Goal: Information Seeking & Learning: Learn about a topic

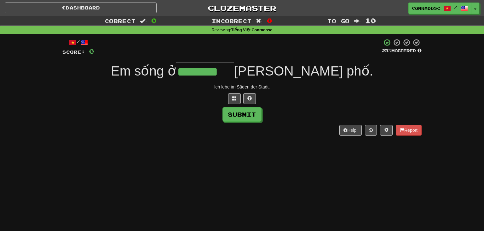
type input "********"
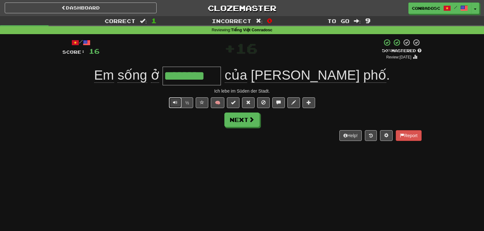
click at [173, 103] on button "Text-to-speech controls" at bounding box center [175, 102] width 13 height 11
click at [175, 105] on button "Text-to-speech controls" at bounding box center [175, 102] width 13 height 11
click at [172, 100] on button "Text-to-speech controls" at bounding box center [175, 102] width 13 height 11
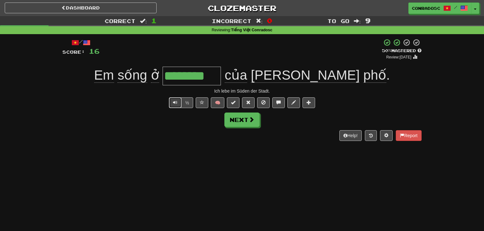
click at [172, 100] on button "Text-to-speech controls" at bounding box center [175, 102] width 13 height 11
click at [250, 102] on span at bounding box center [248, 102] width 4 height 4
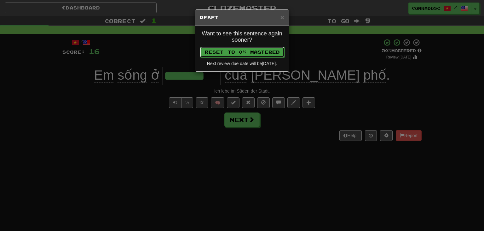
click at [226, 51] on button "Reset to 0% Mastered" at bounding box center [242, 52] width 85 height 11
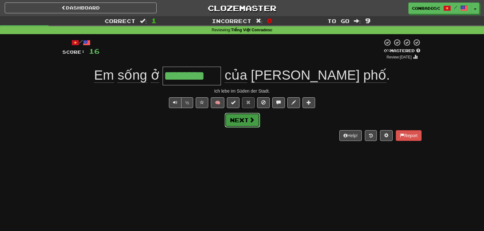
click at [233, 119] on button "Next" at bounding box center [242, 120] width 35 height 15
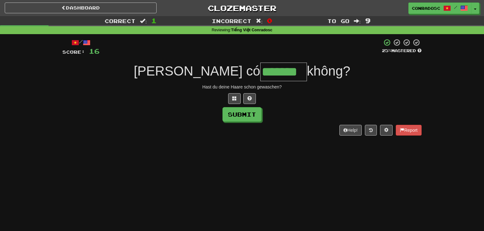
type input "*******"
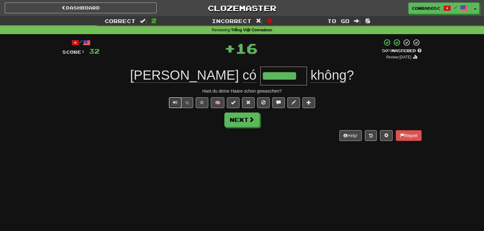
click at [173, 99] on button "Text-to-speech controls" at bounding box center [175, 102] width 13 height 11
click at [173, 101] on button "Text-to-speech controls" at bounding box center [175, 102] width 13 height 11
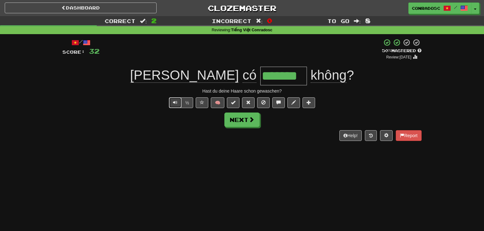
click at [173, 101] on button "Text-to-speech controls" at bounding box center [175, 102] width 13 height 11
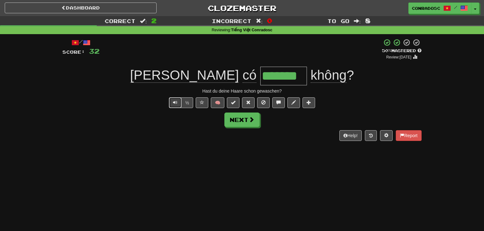
click at [173, 101] on button "Text-to-speech controls" at bounding box center [175, 102] width 13 height 11
click at [173, 103] on button "Text-to-speech controls" at bounding box center [175, 102] width 13 height 11
click at [248, 101] on span at bounding box center [248, 102] width 4 height 4
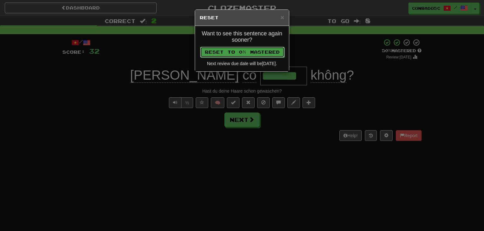
click at [243, 48] on button "Reset to 0% Mastered" at bounding box center [242, 52] width 85 height 11
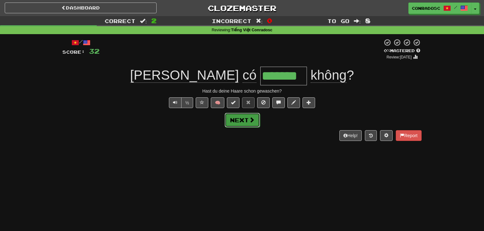
click at [231, 117] on button "Next" at bounding box center [242, 120] width 35 height 15
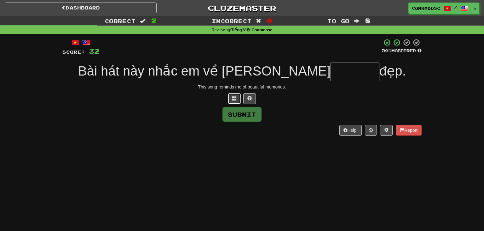
click at [231, 100] on button at bounding box center [234, 98] width 13 height 11
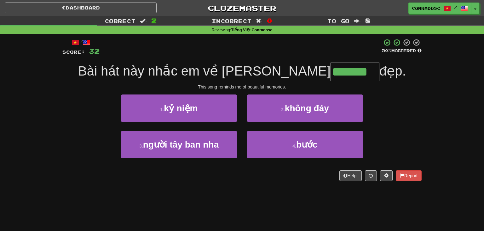
type input "*******"
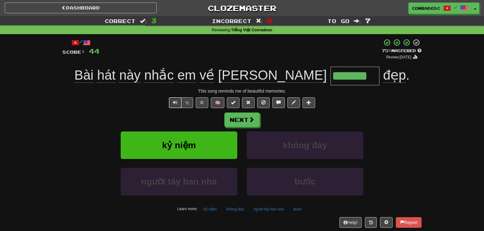
click at [176, 106] on button "Text-to-speech controls" at bounding box center [175, 102] width 13 height 11
click at [246, 103] on button at bounding box center [248, 102] width 13 height 11
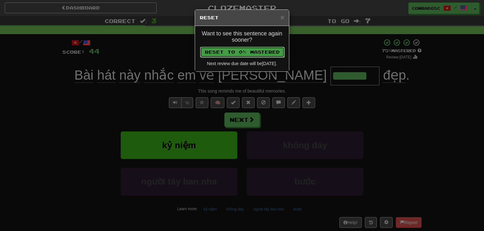
click at [230, 56] on button "Reset to 0% Mastered" at bounding box center [242, 52] width 85 height 11
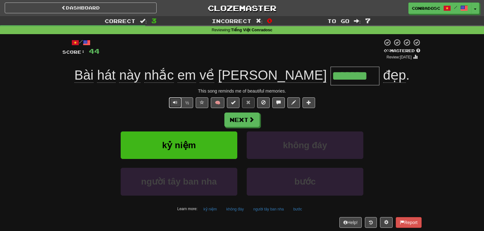
click at [178, 103] on span "Text-to-speech controls" at bounding box center [175, 102] width 4 height 4
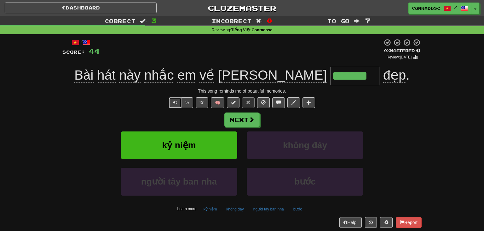
click at [178, 103] on span "Text-to-speech controls" at bounding box center [175, 102] width 4 height 4
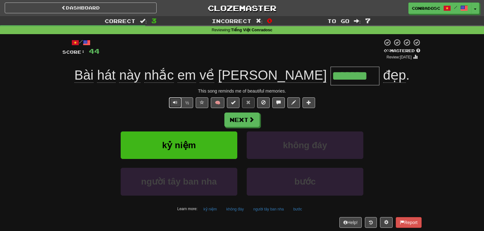
click at [174, 105] on button "Text-to-speech controls" at bounding box center [175, 102] width 13 height 11
click at [178, 105] on button "Text-to-speech controls" at bounding box center [175, 102] width 13 height 11
click at [177, 105] on button "Text-to-speech controls" at bounding box center [175, 102] width 13 height 11
click at [174, 103] on span "Text-to-speech controls" at bounding box center [175, 102] width 4 height 4
click at [174, 108] on div "/ Score: 44 + 12 0 % Mastered Review: 2025-10-14 Bài hát này nhắc em về những *…" at bounding box center [242, 132] width 360 height 189
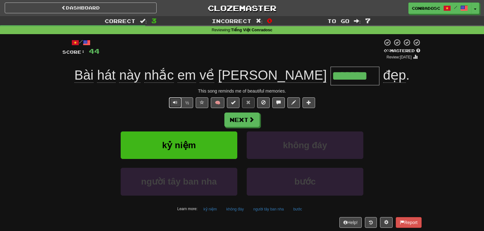
click at [173, 103] on button "Text-to-speech controls" at bounding box center [175, 102] width 13 height 11
click at [237, 124] on button "Next" at bounding box center [242, 120] width 35 height 15
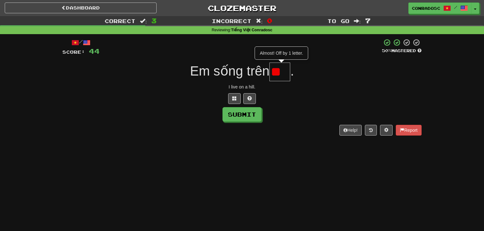
type input "*"
type input "***"
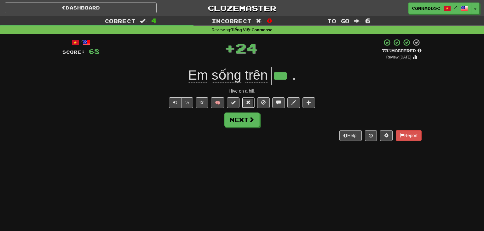
click at [245, 102] on button at bounding box center [248, 102] width 13 height 11
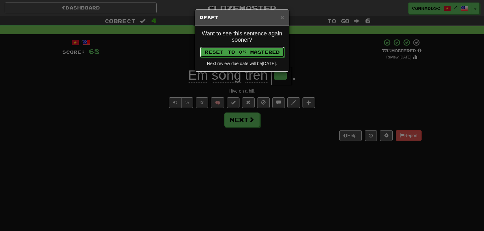
click at [219, 49] on button "Reset to 0% Mastered" at bounding box center [242, 52] width 85 height 11
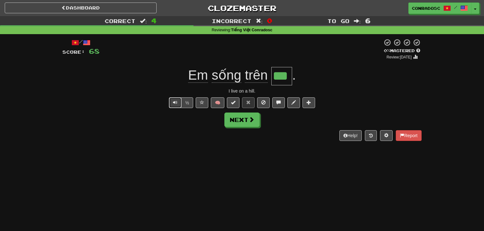
click at [175, 98] on button "Text-to-speech controls" at bounding box center [175, 102] width 13 height 11
click at [177, 102] on span "Text-to-speech controls" at bounding box center [175, 102] width 4 height 4
click at [244, 121] on button "Next" at bounding box center [242, 120] width 35 height 15
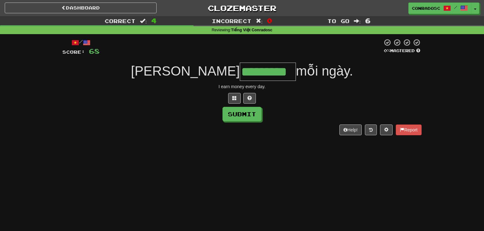
type input "*********"
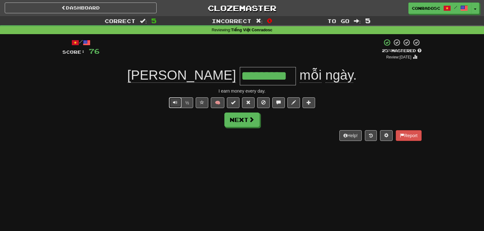
click at [177, 102] on span "Text-to-speech controls" at bounding box center [175, 102] width 4 height 4
click at [122, 8] on link "Dashboard" at bounding box center [81, 8] width 152 height 11
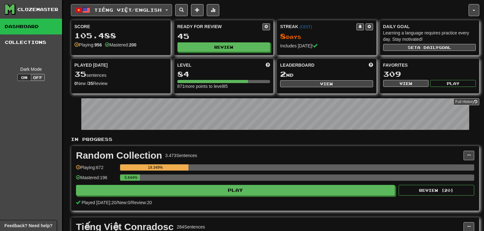
click at [148, 15] on button "Tiếng Việt / English" at bounding box center [121, 10] width 101 height 12
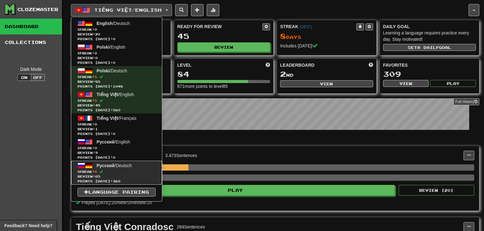
click at [108, 170] on span "Streak: 8" at bounding box center [117, 171] width 78 height 5
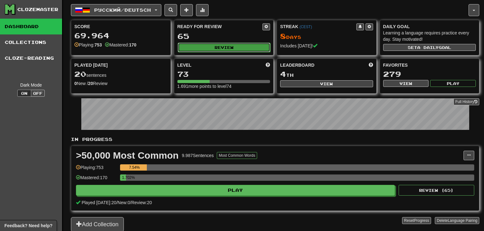
click at [236, 50] on button "Review" at bounding box center [224, 47] width 93 height 9
select select "**"
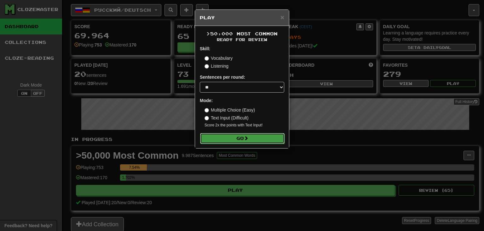
click at [245, 141] on button "Go" at bounding box center [242, 138] width 85 height 11
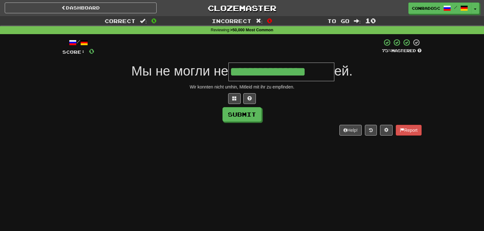
type input "**********"
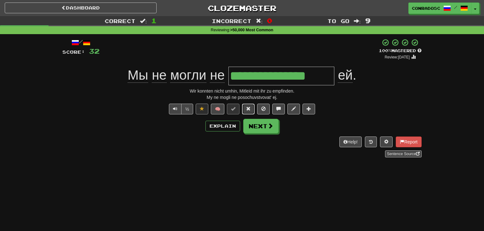
click at [249, 112] on button at bounding box center [248, 108] width 13 height 11
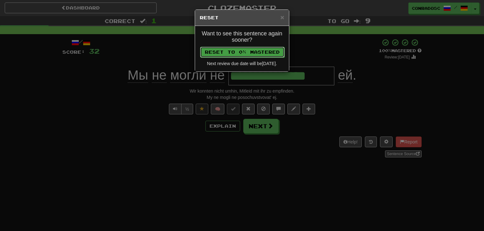
click at [231, 51] on button "Reset to 0% Mastered" at bounding box center [242, 52] width 85 height 11
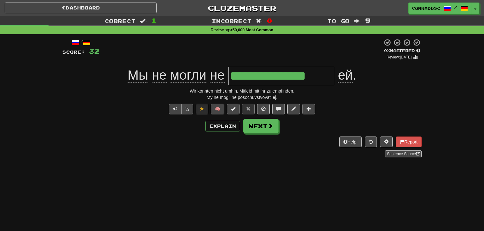
click at [169, 115] on div "**********" at bounding box center [242, 97] width 360 height 119
click at [176, 106] on span "Text-to-speech controls" at bounding box center [175, 108] width 4 height 4
click at [264, 122] on button "Next" at bounding box center [261, 126] width 35 height 15
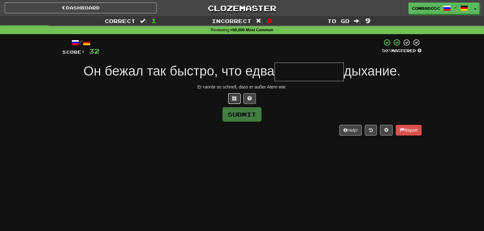
click at [234, 100] on span at bounding box center [234, 98] width 4 height 4
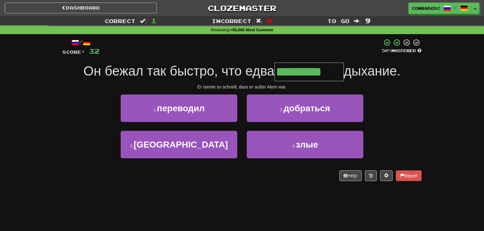
type input "*********"
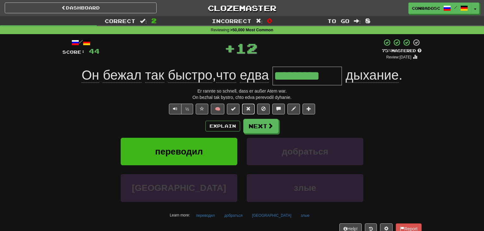
click at [248, 109] on span at bounding box center [248, 108] width 4 height 4
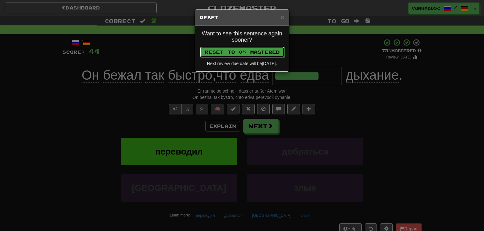
click at [204, 48] on button "Reset to 0% Mastered" at bounding box center [242, 52] width 85 height 11
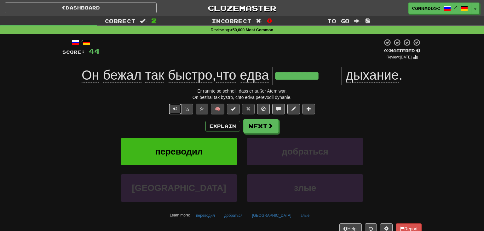
click at [175, 106] on span "Text-to-speech controls" at bounding box center [175, 108] width 4 height 4
click at [215, 125] on button "Explain" at bounding box center [223, 125] width 35 height 11
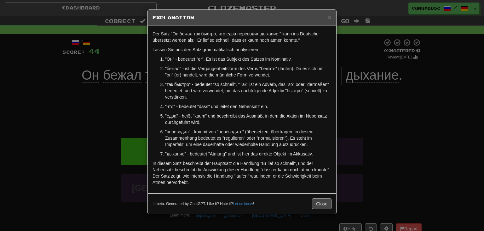
click at [120, 126] on div "× Explanation Der Satz "Он бежал так быстро, что едва переводил дыхание." kann …" at bounding box center [242, 115] width 484 height 231
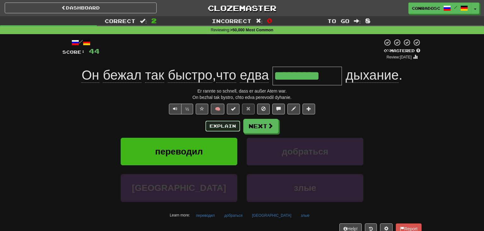
click at [223, 124] on button "Explain" at bounding box center [223, 125] width 35 height 11
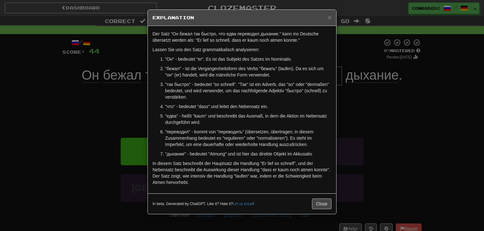
click at [85, 113] on div "× Explanation Der Satz "Он бежал так быстро, что едва переводил дыхание." kann …" at bounding box center [242, 115] width 484 height 231
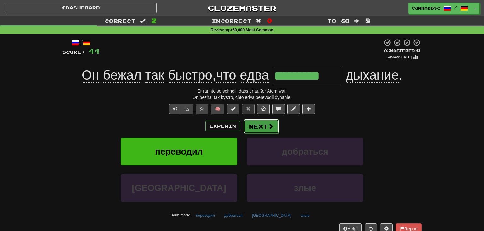
click at [262, 121] on button "Next" at bounding box center [261, 126] width 35 height 15
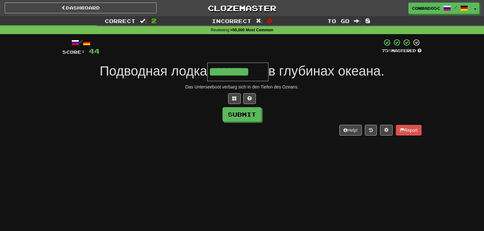
type input "********"
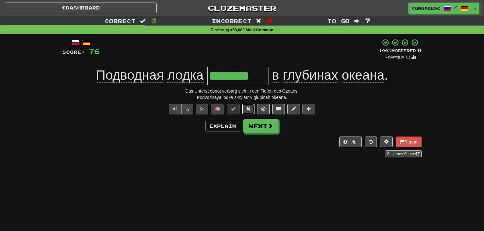
click at [250, 111] on button at bounding box center [248, 108] width 13 height 11
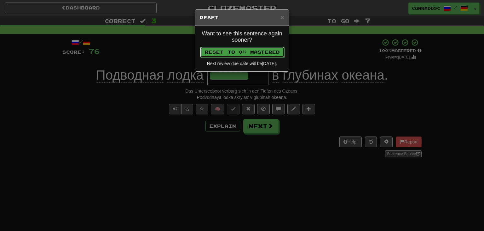
click at [229, 53] on button "Reset to 0% Mastered" at bounding box center [242, 52] width 85 height 11
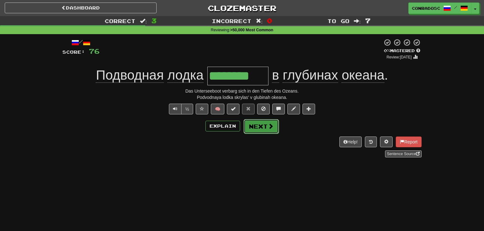
click at [261, 125] on button "Next" at bounding box center [261, 126] width 35 height 15
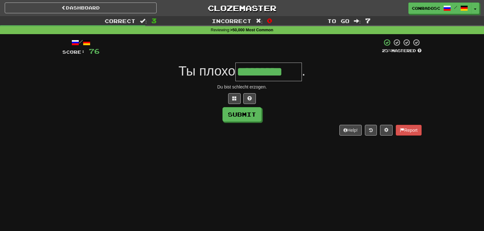
type input "*********"
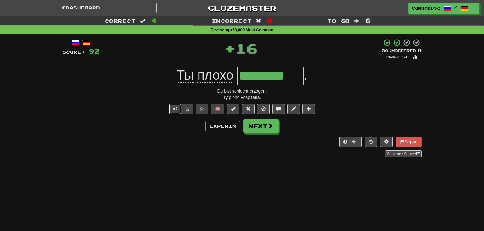
click at [178, 106] on button "Text-to-speech controls" at bounding box center [175, 108] width 13 height 11
click at [178, 109] on button "Text-to-speech controls" at bounding box center [175, 108] width 13 height 11
click at [264, 129] on button "Next" at bounding box center [261, 126] width 35 height 15
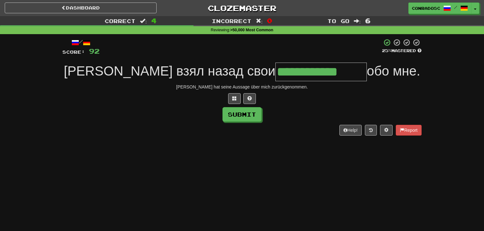
type input "**********"
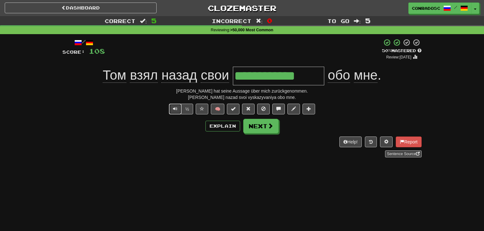
click at [178, 107] on button "Text-to-speech controls" at bounding box center [175, 108] width 13 height 11
click at [254, 113] on button at bounding box center [248, 108] width 13 height 11
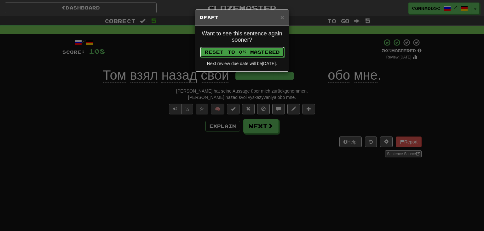
click at [255, 53] on button "Reset to 0% Mastered" at bounding box center [242, 52] width 85 height 11
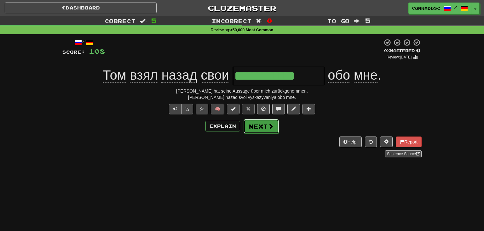
click at [263, 125] on button "Next" at bounding box center [261, 126] width 35 height 15
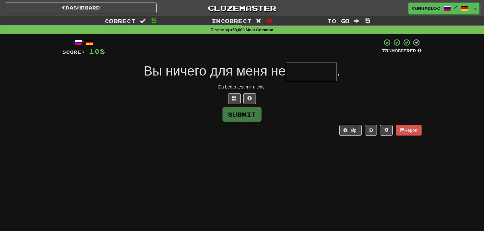
type input "*"
click at [234, 97] on span at bounding box center [234, 98] width 4 height 4
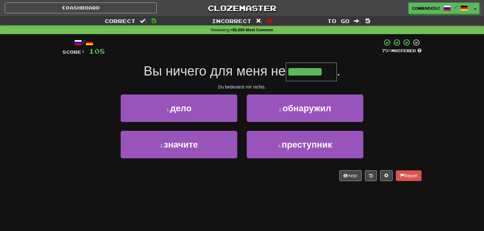
type input "*******"
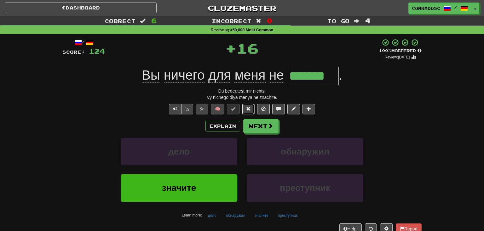
click at [251, 110] on button at bounding box center [248, 108] width 13 height 11
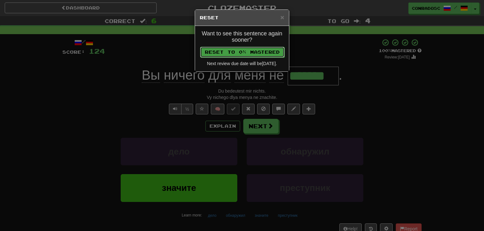
click at [243, 52] on button "Reset to 0% Mastered" at bounding box center [242, 52] width 85 height 11
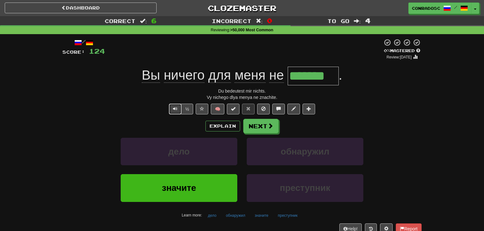
click at [172, 113] on button "Text-to-speech controls" at bounding box center [175, 108] width 13 height 11
click at [259, 127] on button "Next" at bounding box center [261, 126] width 35 height 15
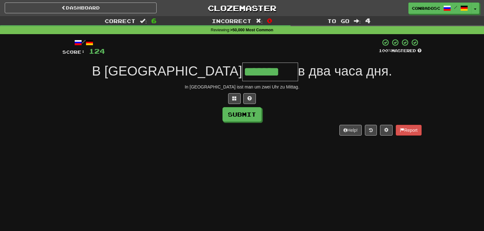
type input "*******"
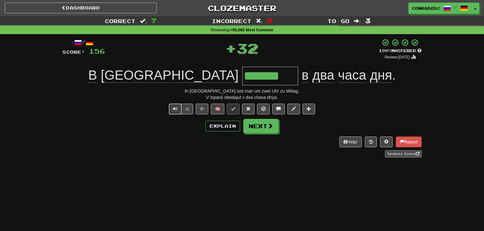
click at [177, 106] on span "Text-to-speech controls" at bounding box center [175, 108] width 4 height 4
click at [247, 126] on button "Next" at bounding box center [261, 126] width 35 height 15
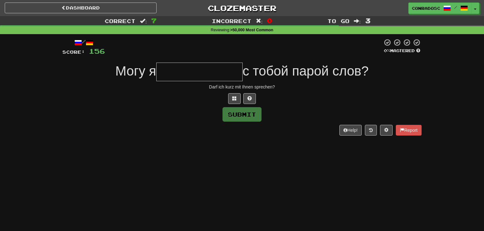
type input "*"
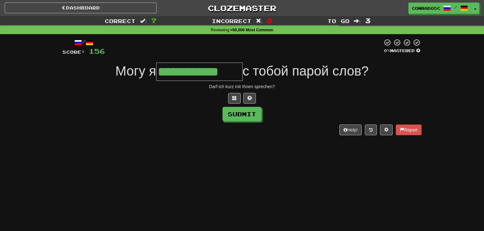
type input "**********"
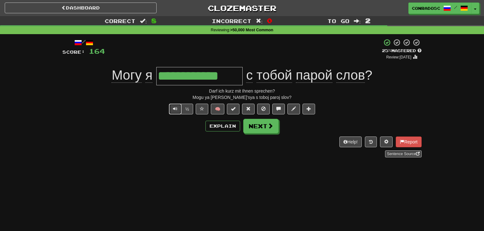
click at [174, 109] on span "Text-to-speech controls" at bounding box center [175, 108] width 4 height 4
click at [177, 107] on span "Text-to-speech controls" at bounding box center [175, 108] width 4 height 4
click at [220, 127] on button "Explain" at bounding box center [223, 125] width 35 height 11
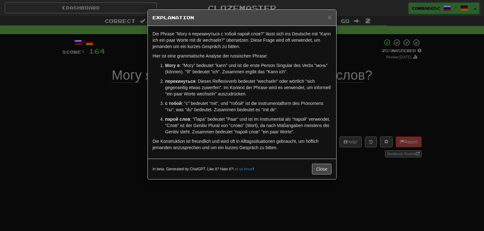
click at [124, 124] on div "× Explanation Die Phrase "Могу я перекинуться с тобой парой слов?" lässt sich i…" at bounding box center [242, 115] width 484 height 231
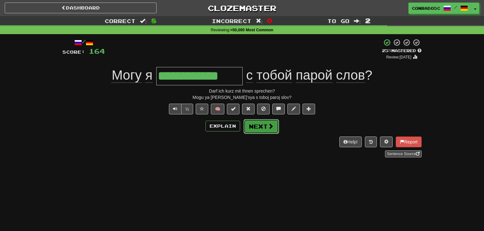
click at [249, 128] on button "Next" at bounding box center [261, 126] width 35 height 15
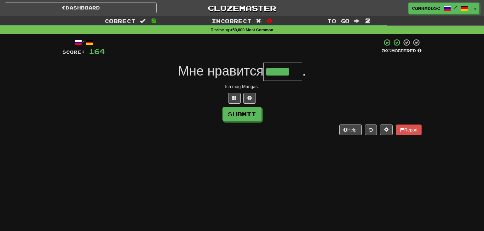
type input "*****"
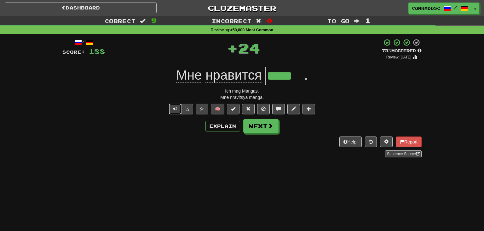
click at [173, 112] on button "Text-to-speech controls" at bounding box center [175, 108] width 13 height 11
click at [266, 131] on button "Next" at bounding box center [261, 126] width 35 height 15
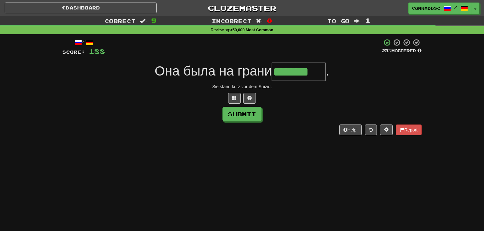
type input "*******"
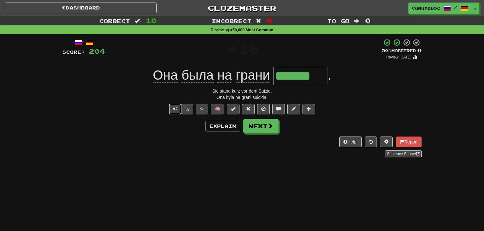
click at [175, 109] on span "Text-to-speech controls" at bounding box center [175, 108] width 4 height 4
click at [257, 123] on button "Next" at bounding box center [261, 126] width 35 height 15
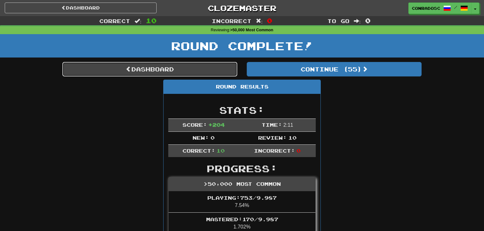
click at [216, 69] on link "Dashboard" at bounding box center [149, 69] width 175 height 15
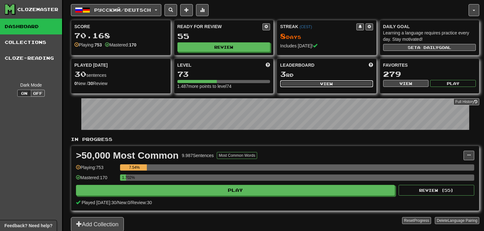
click at [319, 82] on button "View" at bounding box center [326, 83] width 93 height 7
select select "**********"
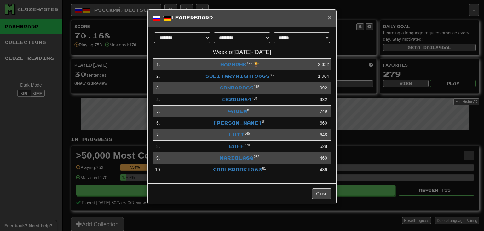
click at [329, 19] on span "×" at bounding box center [330, 17] width 4 height 7
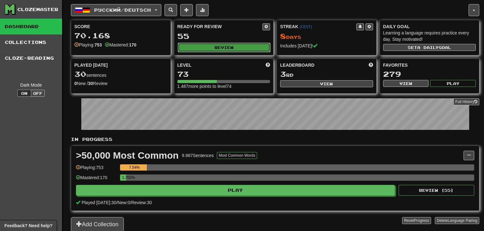
click at [225, 48] on button "Review" at bounding box center [224, 47] width 93 height 9
select select "**"
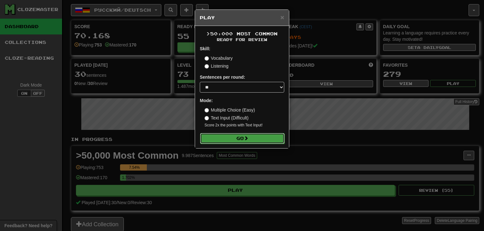
click at [234, 143] on button "Go" at bounding box center [242, 138] width 85 height 11
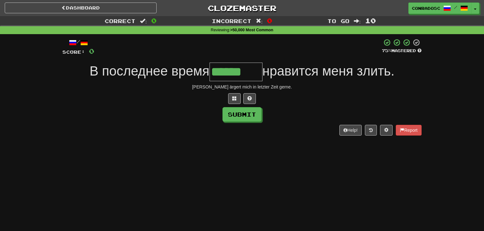
type input "******"
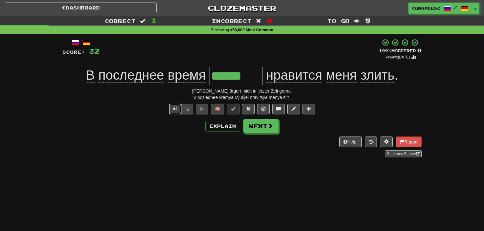
click at [177, 111] on span "Text-to-speech controls" at bounding box center [175, 108] width 4 height 4
click at [216, 128] on button "Explain" at bounding box center [223, 125] width 35 height 11
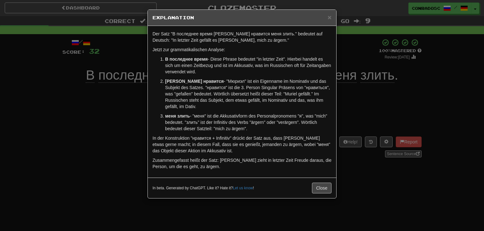
click at [135, 127] on div "× Explanation Der Satz "В последнее время Мюриэл нравится меня злить." bedeutet…" at bounding box center [242, 115] width 484 height 231
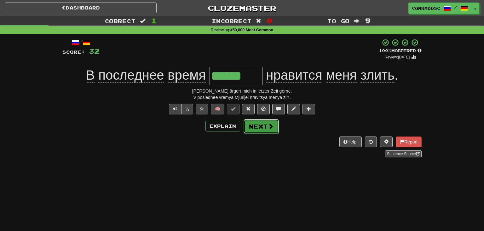
click at [260, 122] on button "Next" at bounding box center [261, 126] width 35 height 15
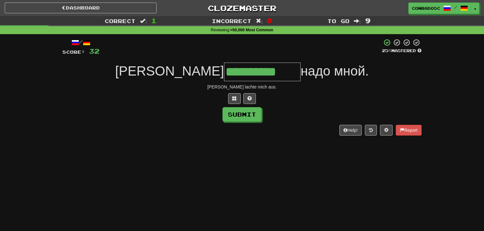
type input "**********"
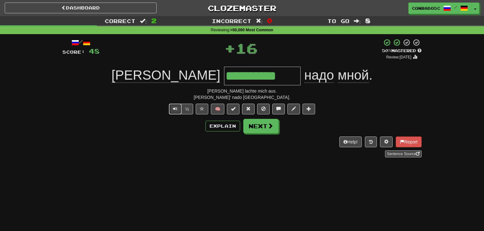
click at [178, 108] on button "Text-to-speech controls" at bounding box center [175, 108] width 13 height 11
click at [224, 125] on button "Explain" at bounding box center [223, 125] width 35 height 11
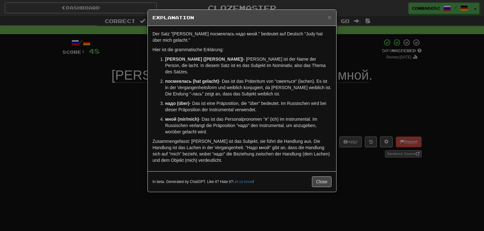
click at [133, 125] on div "× Explanation Der Satz "Джуди посмеялась надо мной." bedeutet auf Deutsch "Judy…" at bounding box center [242, 115] width 484 height 231
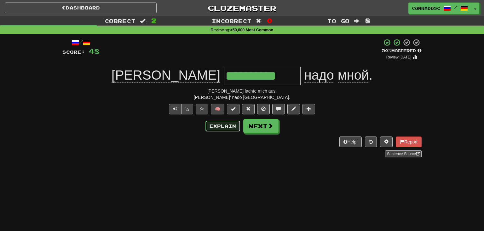
click at [219, 122] on button "Explain" at bounding box center [223, 125] width 35 height 11
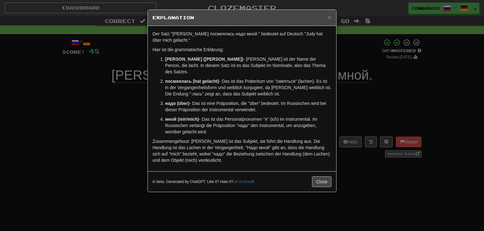
click at [126, 121] on div "× Explanation Der Satz "Джуди посмеялась надо мной." bedeutet auf Deutsch "Judy…" at bounding box center [242, 115] width 484 height 231
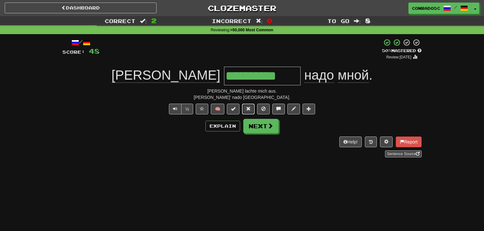
click at [250, 111] on button at bounding box center [248, 108] width 13 height 11
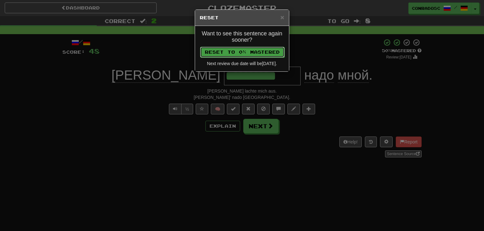
click at [239, 50] on button "Reset to 0% Mastered" at bounding box center [242, 52] width 85 height 11
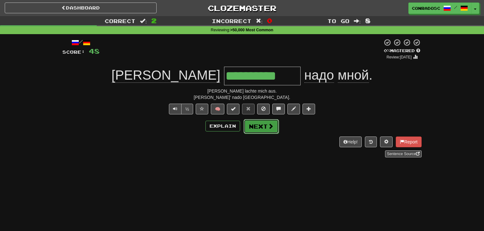
click at [252, 126] on button "Next" at bounding box center [261, 126] width 35 height 15
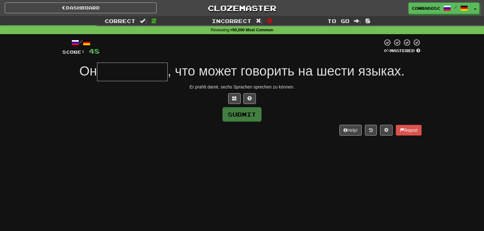
type input "*"
type input "**********"
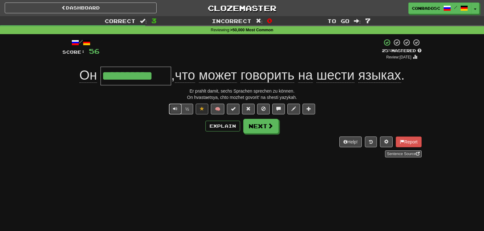
click at [178, 107] on span "Text-to-speech controls" at bounding box center [175, 108] width 4 height 4
click at [179, 109] on button "Text-to-speech controls" at bounding box center [175, 108] width 13 height 11
click at [259, 127] on button "Next" at bounding box center [261, 126] width 35 height 15
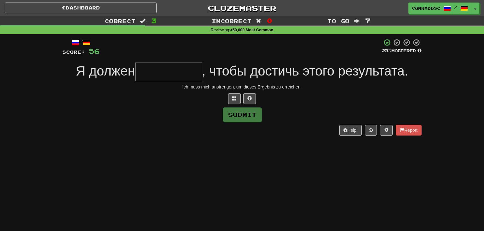
type input "*"
click at [233, 100] on span at bounding box center [234, 98] width 4 height 4
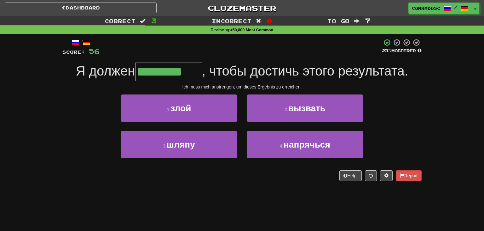
type input "*********"
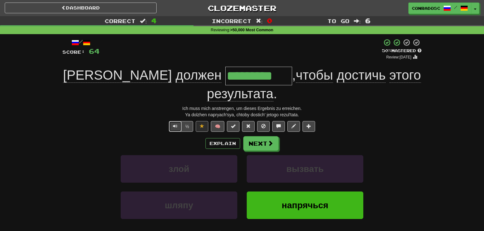
click at [172, 121] on button "Text-to-speech controls" at bounding box center [175, 126] width 13 height 11
click at [222, 138] on button "Explain" at bounding box center [223, 143] width 35 height 11
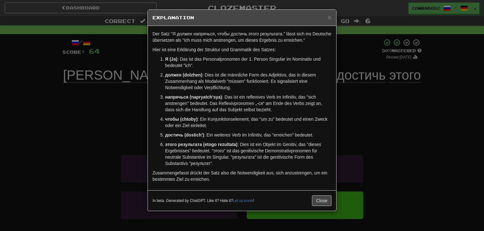
click at [137, 139] on div "× Explanation Der Satz "Я должен напрячься, чтобы достичь этого результата." lä…" at bounding box center [242, 115] width 484 height 231
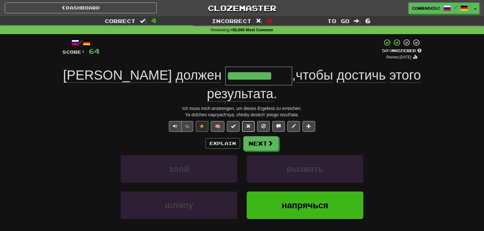
click at [246, 121] on button at bounding box center [248, 126] width 13 height 11
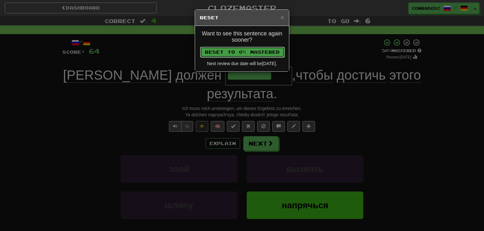
click at [215, 52] on button "Reset to 0% Mastered" at bounding box center [242, 52] width 85 height 11
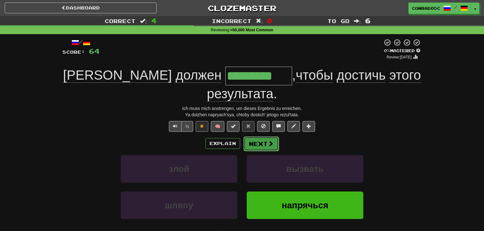
click at [252, 136] on button "Next" at bounding box center [261, 143] width 35 height 15
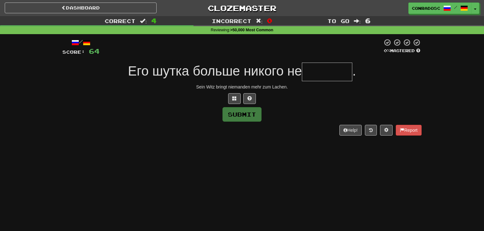
type input "*"
type input "******"
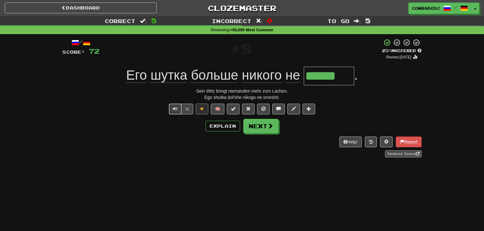
click at [178, 112] on button "Text-to-speech controls" at bounding box center [175, 108] width 13 height 11
click at [251, 107] on button at bounding box center [248, 108] width 13 height 11
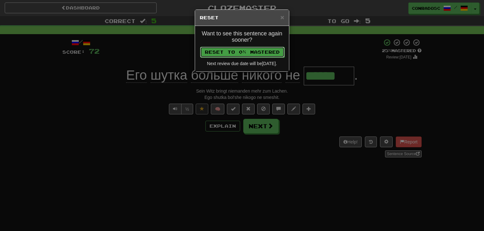
click at [236, 54] on button "Reset to 0% Mastered" at bounding box center [242, 52] width 85 height 11
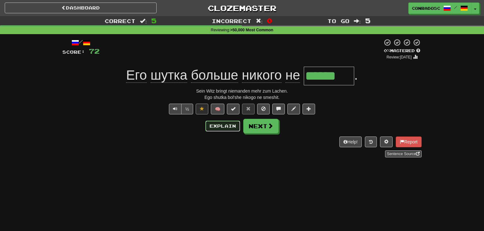
click at [226, 122] on button "Explain" at bounding box center [223, 125] width 35 height 11
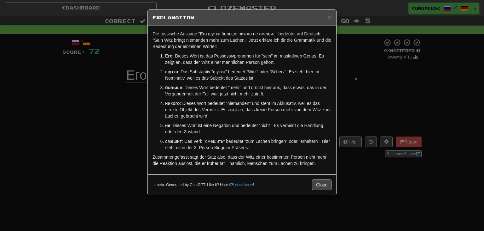
click at [133, 130] on div "× Explanation Die russische Aussage "Его шутка больше никого не смешит." bedeut…" at bounding box center [242, 115] width 484 height 231
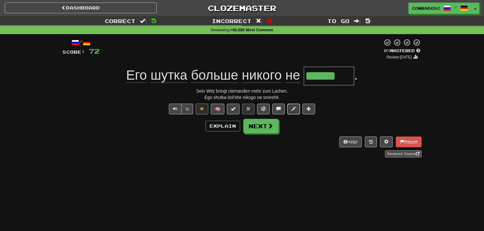
click at [292, 108] on span at bounding box center [294, 108] width 4 height 4
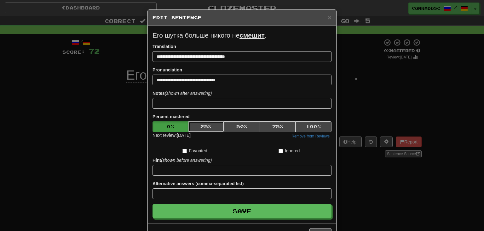
click at [213, 128] on button "25 %" at bounding box center [207, 126] width 36 height 11
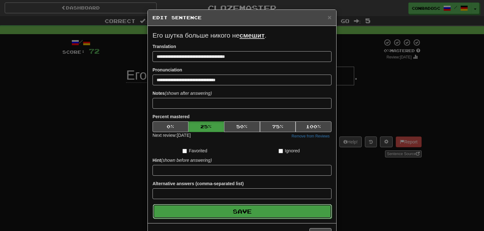
click at [219, 215] on button "Save" at bounding box center [242, 211] width 179 height 15
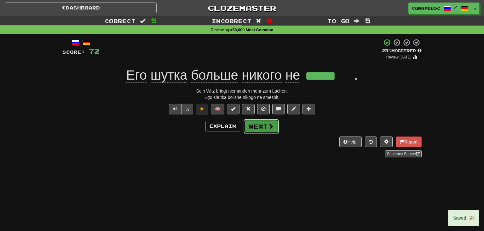
click at [259, 125] on button "Next" at bounding box center [261, 126] width 35 height 15
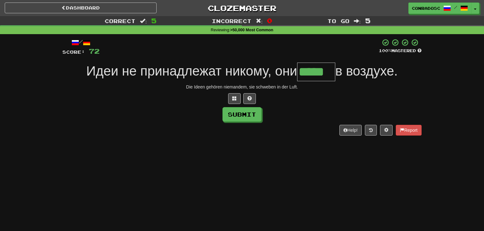
type input "*****"
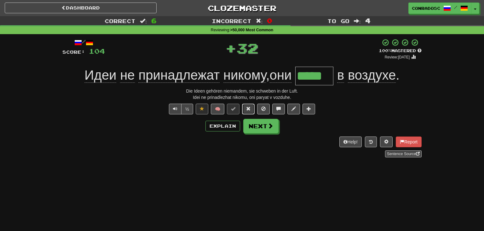
click at [245, 110] on button at bounding box center [248, 108] width 13 height 11
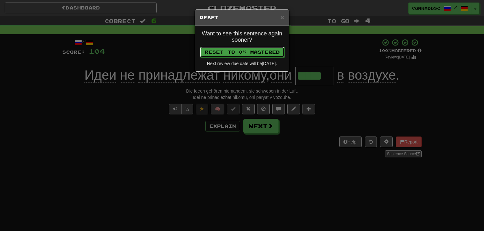
click at [224, 55] on button "Reset to 0% Mastered" at bounding box center [242, 52] width 85 height 11
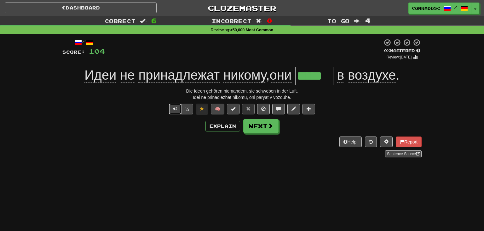
click at [174, 110] on span "Text-to-speech controls" at bounding box center [175, 108] width 4 height 4
click at [256, 125] on button "Next" at bounding box center [261, 126] width 35 height 15
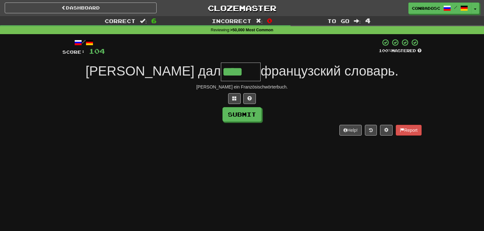
type input "****"
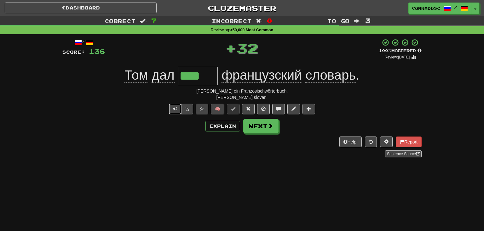
click at [174, 110] on span "Text-to-speech controls" at bounding box center [175, 108] width 4 height 4
click at [250, 127] on button "Next" at bounding box center [261, 126] width 35 height 15
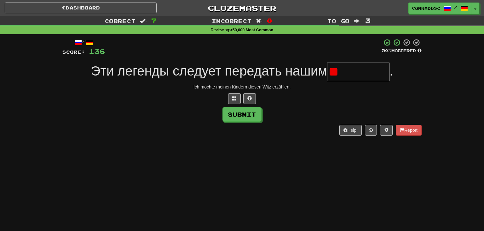
type input "*"
click at [233, 98] on span at bounding box center [234, 98] width 4 height 4
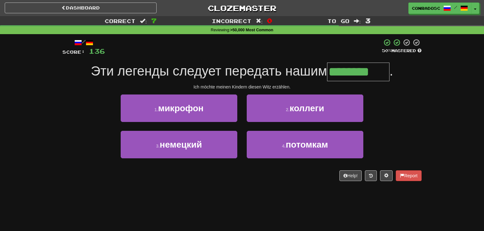
type input "********"
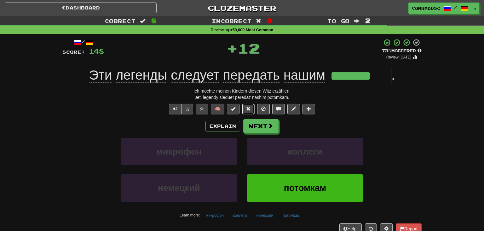
click at [250, 107] on span at bounding box center [248, 108] width 4 height 4
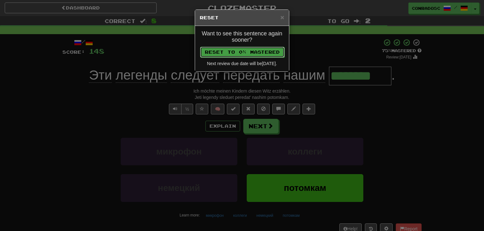
click at [227, 51] on button "Reset to 0% Mastered" at bounding box center [242, 52] width 85 height 11
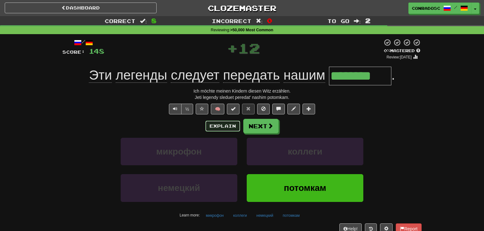
click at [218, 124] on button "Explain" at bounding box center [223, 125] width 35 height 11
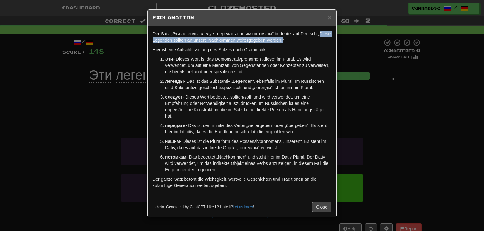
drag, startPoint x: 282, startPoint y: 42, endPoint x: 319, endPoint y: 33, distance: 37.5
click at [319, 33] on p "Der Satz „Эти легенды следует передать нашим потомкам“ bedeutet auf Deutsch „Di…" at bounding box center [242, 37] width 179 height 13
copy p "Diese Legenden sollten an unsere Nachkommen weitergegeben werden."
click at [50, 142] on div "× Explanation Der Satz „Эти легенды следует передать нашим потомкам“ bedeutet a…" at bounding box center [242, 115] width 484 height 231
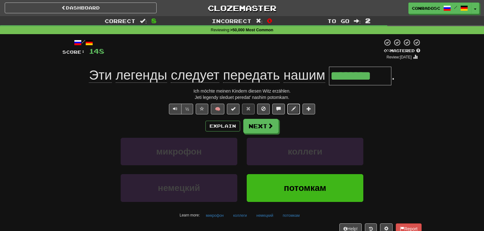
click at [292, 109] on span at bounding box center [294, 108] width 4 height 4
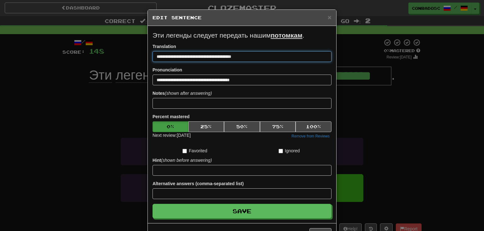
drag, startPoint x: 260, startPoint y: 56, endPoint x: 129, endPoint y: 54, distance: 130.6
click at [153, 54] on input "**********" at bounding box center [242, 56] width 179 height 11
paste input "**********"
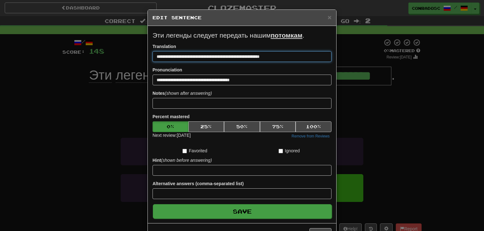
type input "**********"
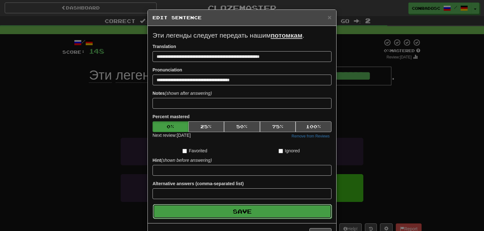
click at [207, 209] on button "Save" at bounding box center [242, 211] width 179 height 15
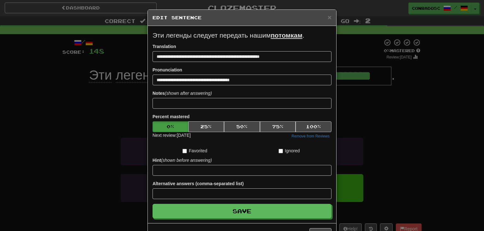
click at [436, 57] on div "**********" at bounding box center [242, 115] width 484 height 231
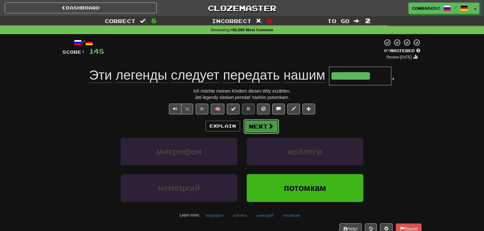
click at [255, 123] on button "Next" at bounding box center [261, 126] width 35 height 15
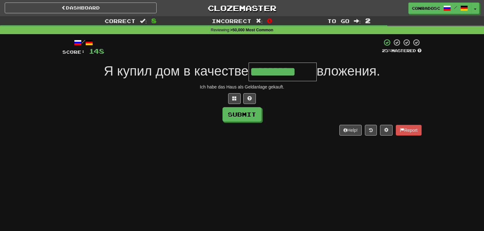
type input "*********"
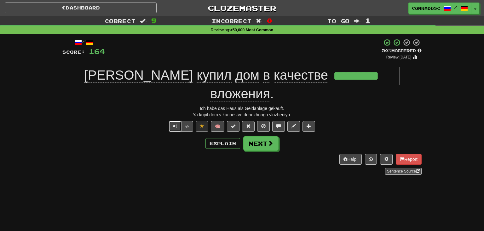
click at [171, 121] on button "Text-to-speech controls" at bounding box center [175, 126] width 13 height 11
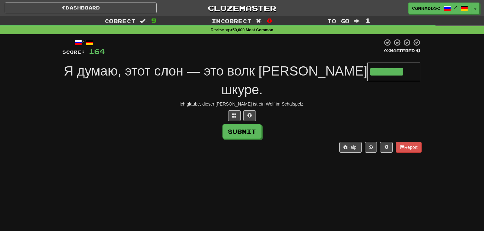
type input "*******"
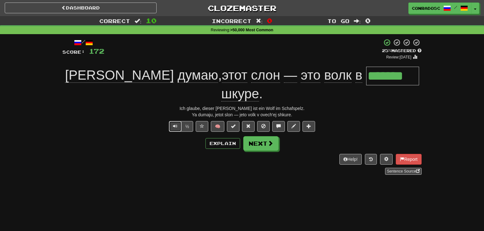
click at [178, 121] on button "Text-to-speech controls" at bounding box center [175, 126] width 13 height 11
click at [229, 138] on button "Explain" at bounding box center [223, 143] width 35 height 11
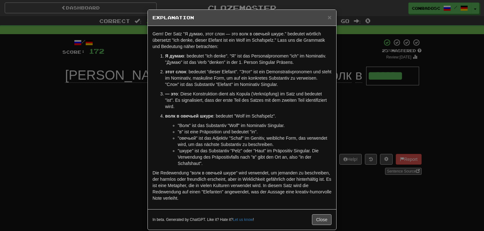
click at [115, 116] on div "× Explanation Gern! Der Satz "Я думаю, этот слон — это волк в овечьей шкуре." b…" at bounding box center [242, 115] width 484 height 231
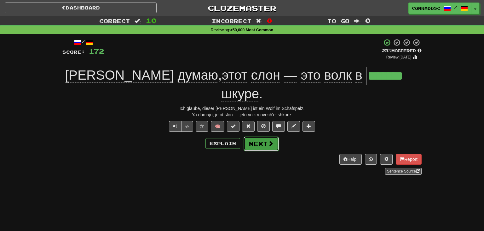
click at [262, 136] on button "Next" at bounding box center [261, 143] width 35 height 15
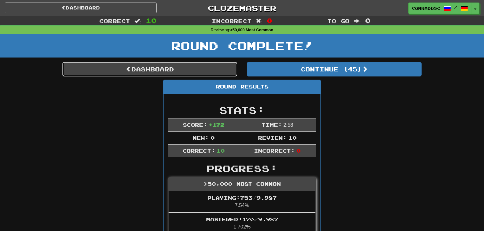
click at [219, 67] on link "Dashboard" at bounding box center [149, 69] width 175 height 15
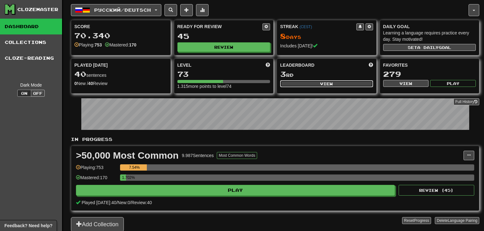
click at [320, 82] on button "View" at bounding box center [326, 83] width 93 height 7
select select "**********"
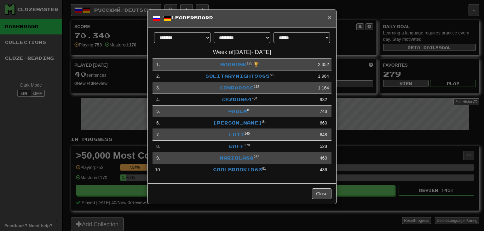
click at [331, 20] on span "×" at bounding box center [330, 17] width 4 height 7
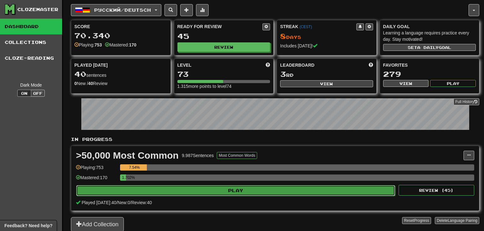
click at [247, 188] on button "Play" at bounding box center [235, 190] width 319 height 11
select select "**"
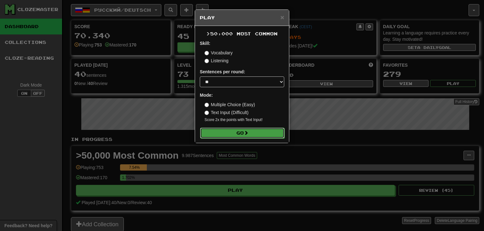
click at [239, 129] on button "Go" at bounding box center [242, 132] width 85 height 11
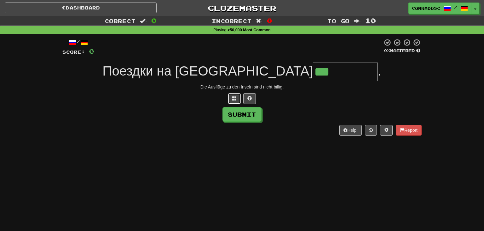
click at [234, 98] on span at bounding box center [234, 98] width 4 height 4
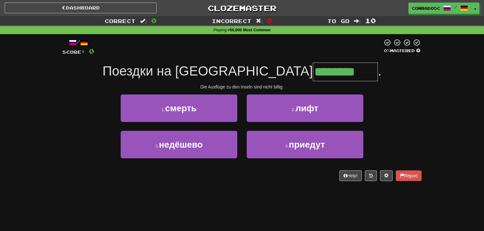
type input "********"
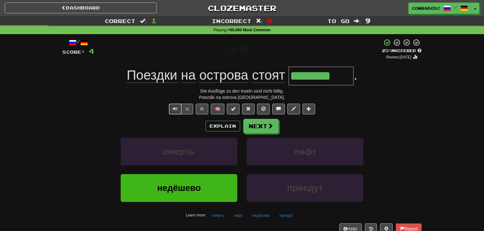
click at [173, 108] on span "Text-to-speech controls" at bounding box center [175, 108] width 4 height 4
click at [173, 107] on button "Text-to-speech controls" at bounding box center [175, 108] width 13 height 11
click at [221, 127] on button "Explain" at bounding box center [223, 125] width 35 height 11
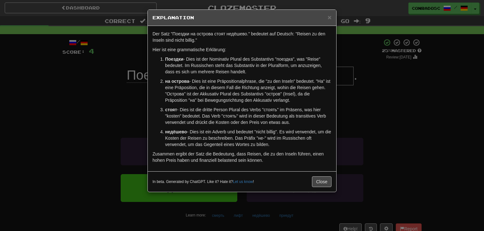
click at [105, 114] on div "× Explanation Der Satz "Поездки на острова стоят недёшево." bedeutet auf Deutsc…" at bounding box center [242, 115] width 484 height 231
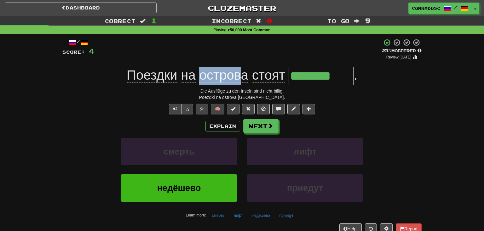
drag, startPoint x: 240, startPoint y: 77, endPoint x: 202, endPoint y: 74, distance: 38.9
click at [202, 74] on span "острова" at bounding box center [223, 74] width 49 height 15
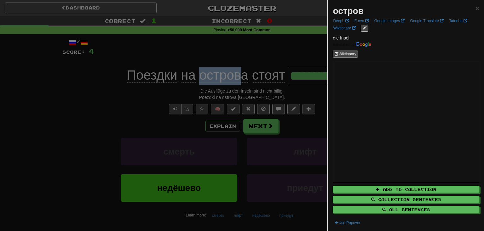
copy span "остров"
click at [479, 8] on span "×" at bounding box center [478, 7] width 4 height 7
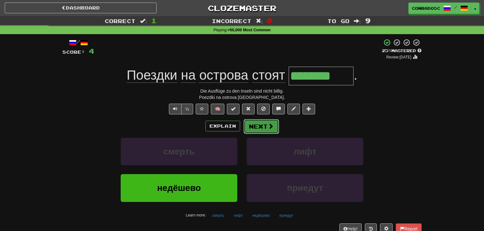
click at [266, 119] on button "Next" at bounding box center [261, 126] width 35 height 15
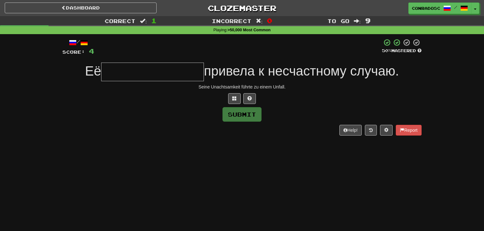
type input "*"
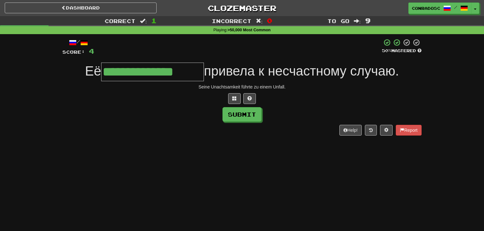
type input "**********"
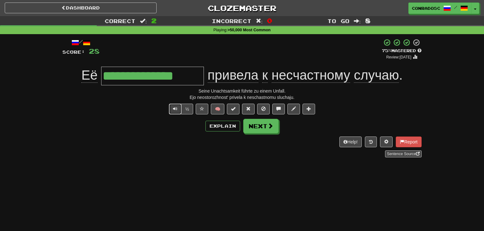
click at [178, 105] on button "Text-to-speech controls" at bounding box center [175, 108] width 13 height 11
click at [174, 104] on button "Text-to-speech controls" at bounding box center [175, 108] width 13 height 11
click at [267, 123] on button "Next" at bounding box center [261, 126] width 35 height 15
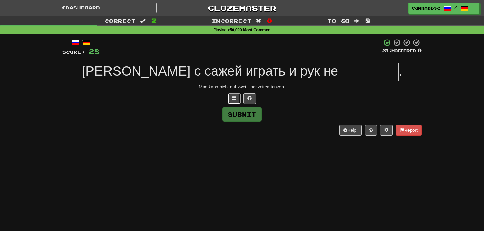
click at [233, 99] on span at bounding box center [234, 98] width 4 height 4
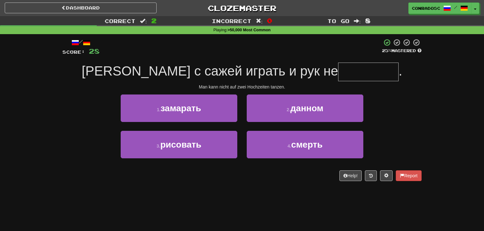
click at [338, 71] on input "text" at bounding box center [368, 71] width 61 height 19
type input "********"
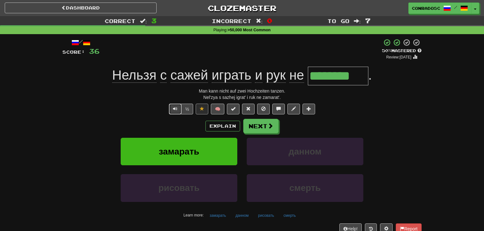
click at [177, 108] on span "Text-to-speech controls" at bounding box center [175, 108] width 4 height 4
click at [174, 109] on span "Text-to-speech controls" at bounding box center [175, 108] width 4 height 4
click at [221, 128] on button "Explain" at bounding box center [223, 125] width 35 height 11
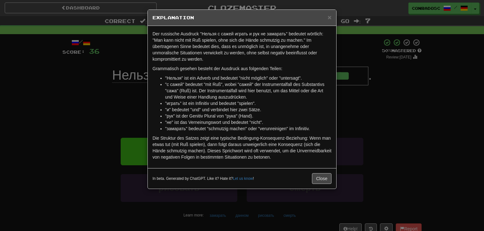
click at [107, 113] on div "× Explanation Der russische Ausdruck "Нельзя с сажей играть и рук не замарать" …" at bounding box center [242, 115] width 484 height 231
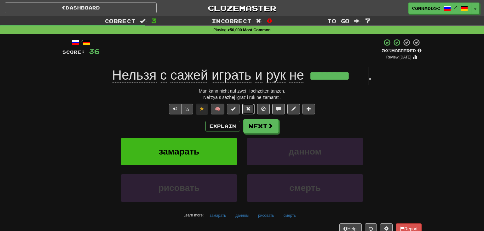
click at [250, 108] on span at bounding box center [248, 108] width 4 height 4
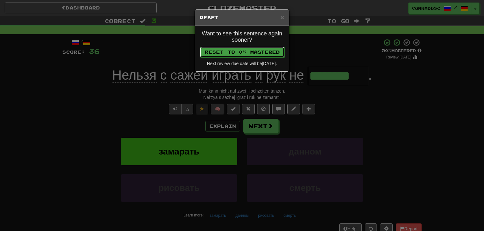
click at [241, 49] on button "Reset to 0% Mastered" at bounding box center [242, 52] width 85 height 11
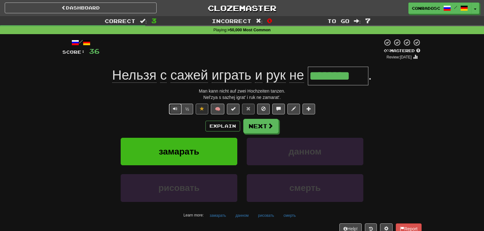
click at [173, 109] on span "Text-to-speech controls" at bounding box center [175, 108] width 4 height 4
click at [217, 126] on button "Explain" at bounding box center [223, 125] width 35 height 11
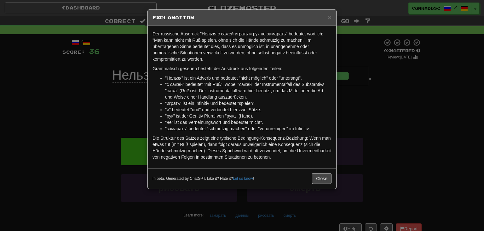
click at [130, 116] on div "× Explanation Der russische Ausdruck "Нельзя с сажей играть и рук не замарать" …" at bounding box center [242, 115] width 484 height 231
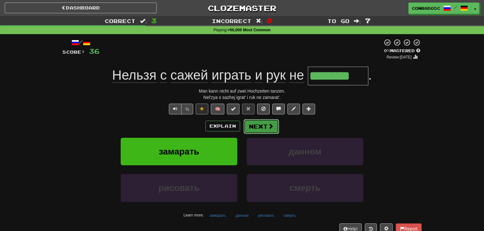
click at [255, 127] on button "Next" at bounding box center [261, 126] width 35 height 15
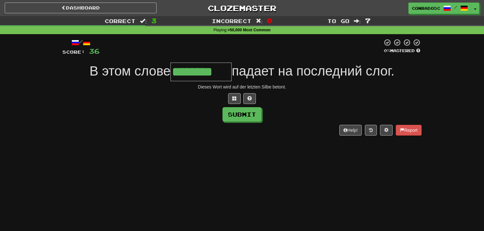
type input "********"
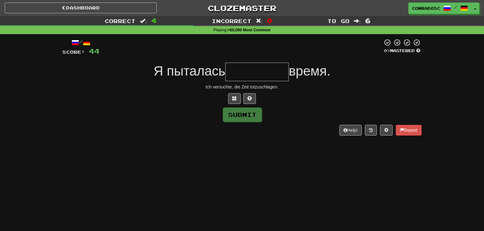
type input "*"
click at [233, 103] on button at bounding box center [234, 98] width 13 height 11
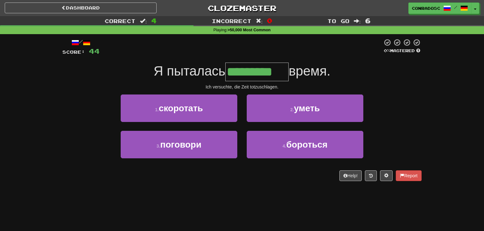
type input "*********"
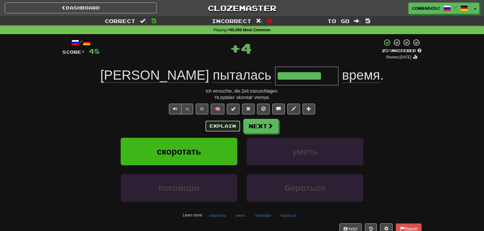
click at [223, 128] on button "Explain" at bounding box center [223, 125] width 35 height 11
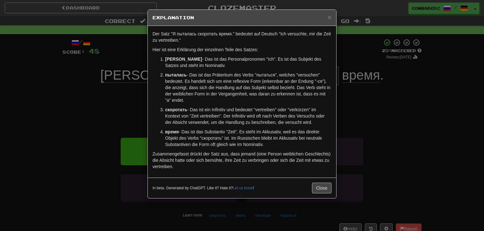
click at [43, 69] on div "× Explanation Der Satz "Я пыталась скоротать время." bedeutet auf Deutsch "Ich …" at bounding box center [242, 115] width 484 height 231
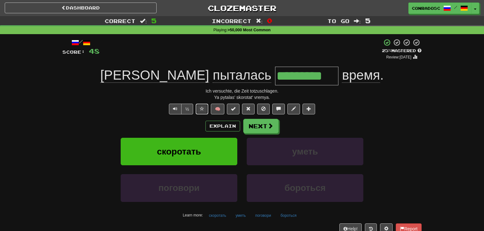
click at [205, 108] on button at bounding box center [202, 108] width 13 height 11
click at [171, 111] on button "Text-to-speech controls" at bounding box center [175, 108] width 13 height 11
click at [272, 127] on span at bounding box center [271, 126] width 6 height 6
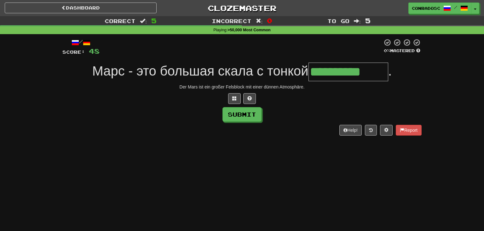
type input "**********"
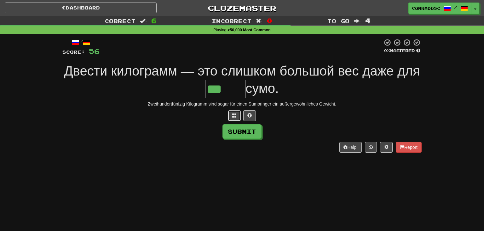
click at [232, 114] on button at bounding box center [234, 115] width 13 height 11
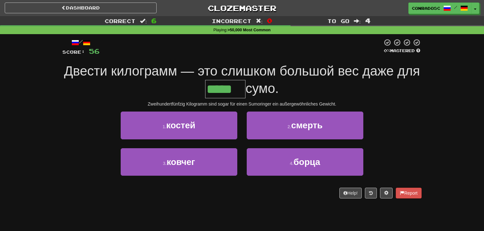
type input "*****"
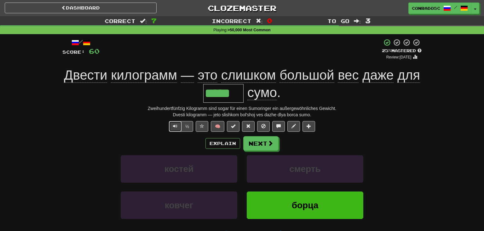
click at [178, 126] on button "Text-to-speech controls" at bounding box center [175, 126] width 13 height 11
click at [264, 141] on button "Next" at bounding box center [261, 143] width 35 height 15
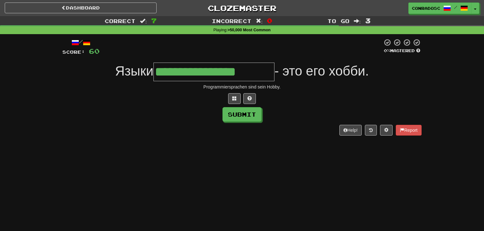
type input "**********"
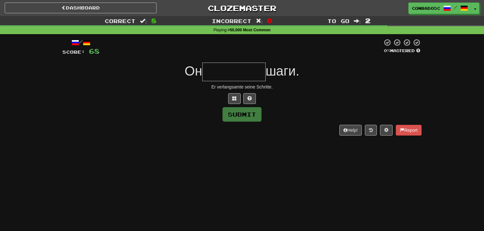
type input "*"
click at [232, 99] on button at bounding box center [234, 98] width 13 height 11
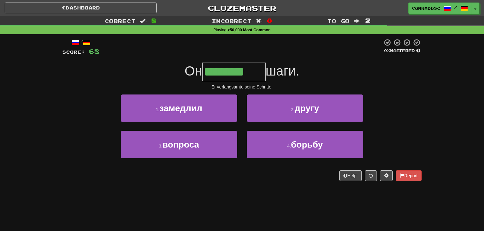
type input "********"
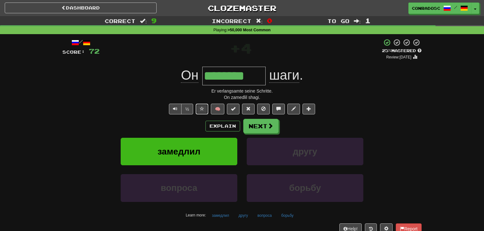
click at [202, 109] on span at bounding box center [202, 108] width 4 height 4
click at [172, 105] on button "Text-to-speech controls" at bounding box center [175, 108] width 13 height 11
click at [218, 123] on button "Explain" at bounding box center [223, 125] width 35 height 11
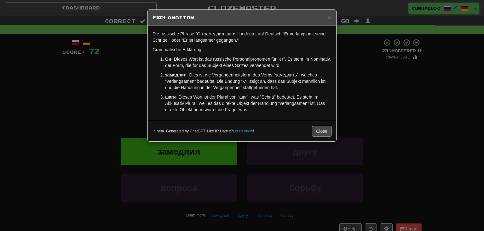
click at [107, 118] on div "× Explanation Die russische Phrase "Он замедлил шаги." bedeutet auf Deutsch "Er…" at bounding box center [242, 115] width 484 height 231
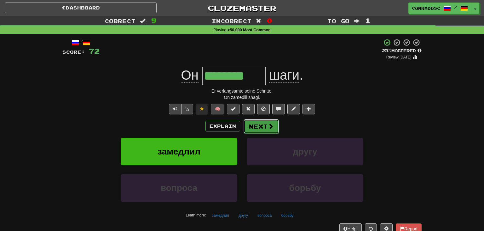
click at [262, 122] on button "Next" at bounding box center [261, 126] width 35 height 15
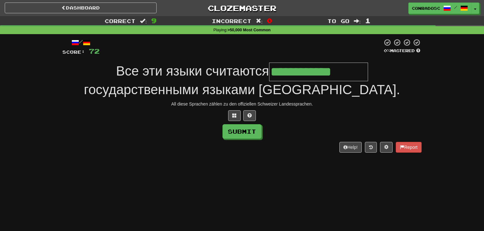
type input "**********"
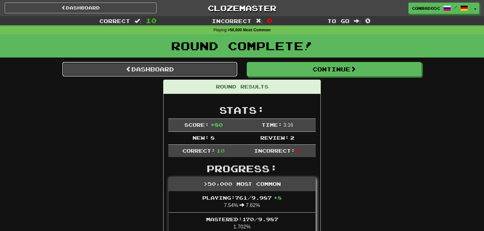
click at [203, 68] on link "Dashboard" at bounding box center [149, 69] width 175 height 15
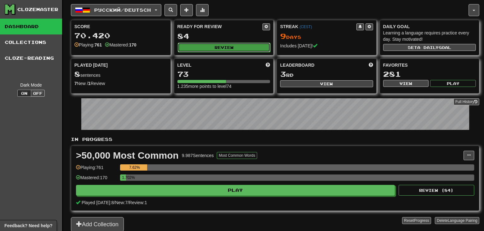
click at [250, 48] on button "Review" at bounding box center [224, 47] width 93 height 9
select select "**"
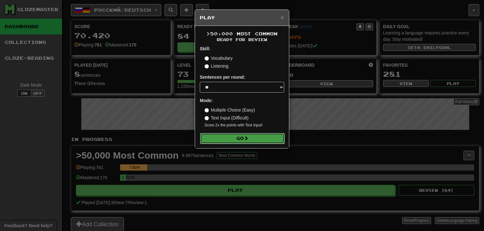
click at [229, 135] on button "Go" at bounding box center [242, 138] width 85 height 11
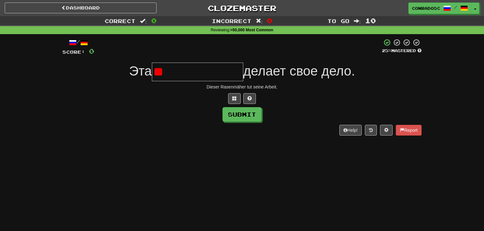
type input "*"
click at [229, 135] on div "/ Score: 0 25 % Mastered Эта делает свое дело. Dieser Rasenmäher tut seine Arbe…" at bounding box center [242, 89] width 360 height 110
click at [239, 99] on button at bounding box center [234, 98] width 13 height 11
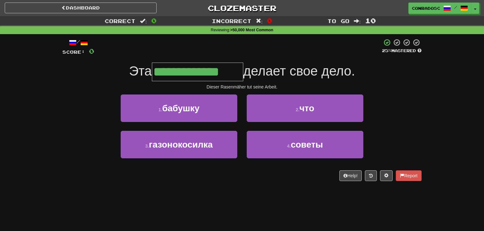
type input "**********"
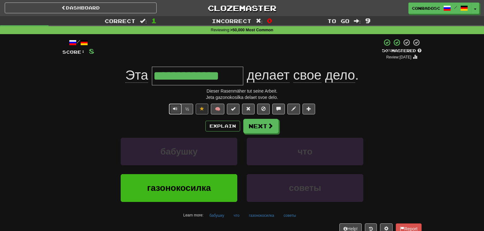
click at [179, 108] on button "Text-to-speech controls" at bounding box center [175, 108] width 13 height 11
click at [176, 112] on button "Text-to-speech controls" at bounding box center [175, 108] width 13 height 11
click at [249, 108] on span at bounding box center [248, 108] width 4 height 4
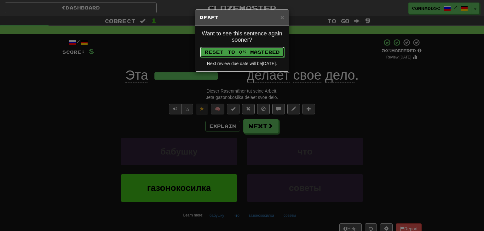
click at [239, 55] on button "Reset to 0% Mastered" at bounding box center [242, 52] width 85 height 11
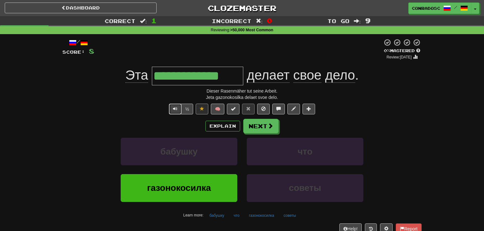
click at [173, 112] on button "Text-to-speech controls" at bounding box center [175, 108] width 13 height 11
click at [231, 129] on button "Explain" at bounding box center [223, 125] width 35 height 11
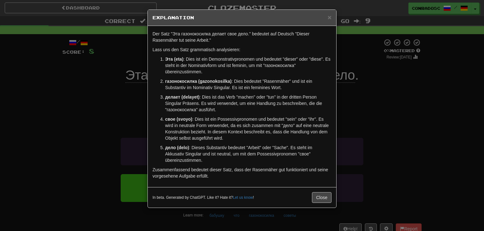
click at [133, 109] on div "× Explanation Der Satz "Эта газонокосилка делает свое дело." bedeutet auf Deuts…" at bounding box center [242, 115] width 484 height 231
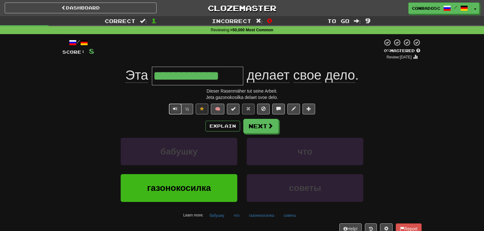
click at [177, 108] on span "Text-to-speech controls" at bounding box center [175, 108] width 4 height 4
click at [258, 122] on button "Next" at bounding box center [261, 126] width 35 height 15
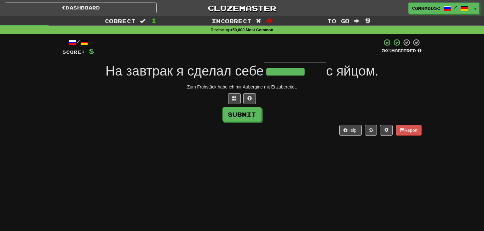
type input "********"
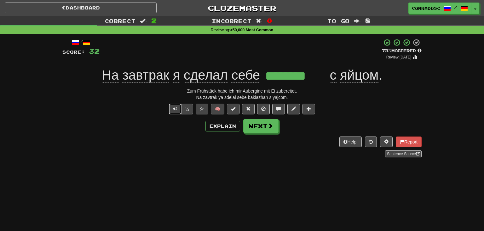
click at [176, 108] on span "Text-to-speech controls" at bounding box center [175, 108] width 4 height 4
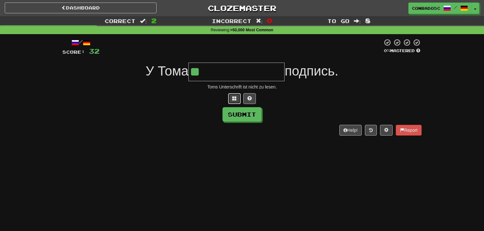
click at [237, 98] on span at bounding box center [234, 98] width 4 height 4
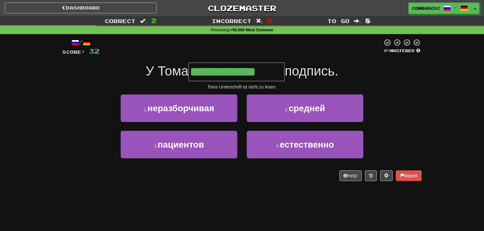
type input "**********"
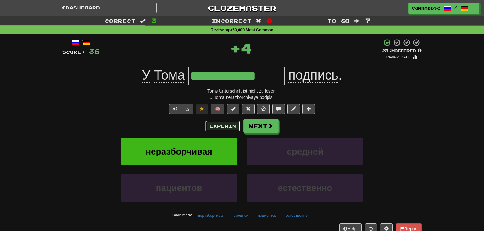
click at [226, 131] on button "Explain" at bounding box center [223, 125] width 35 height 11
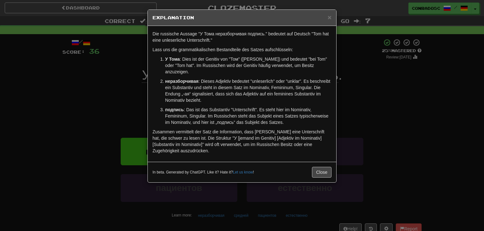
click at [115, 91] on div "× Explanation Die russische Aussage "У Тома неразборчивая подпись." bedeutet au…" at bounding box center [242, 115] width 484 height 231
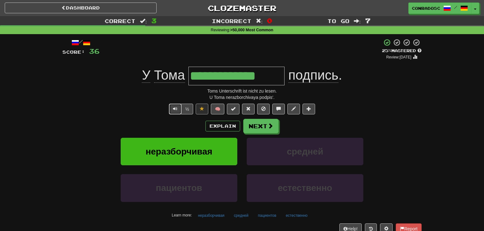
click at [178, 110] on button "Text-to-speech controls" at bounding box center [175, 108] width 13 height 11
click at [252, 112] on button at bounding box center [248, 108] width 13 height 11
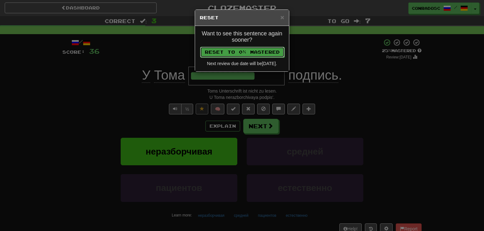
click at [251, 52] on button "Reset to 0% Mastered" at bounding box center [242, 52] width 85 height 11
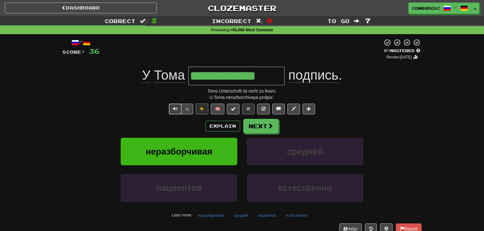
click at [175, 104] on button "Text-to-speech controls" at bounding box center [175, 108] width 13 height 11
click at [274, 126] on button "Next" at bounding box center [261, 126] width 35 height 15
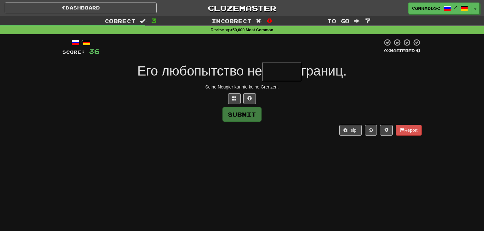
type input "*"
type input "*****"
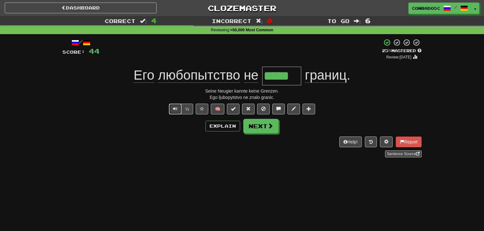
click at [173, 107] on button "Text-to-speech controls" at bounding box center [175, 108] width 13 height 11
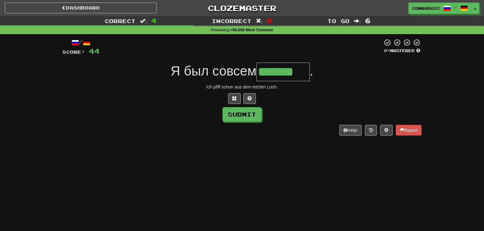
type input "*******"
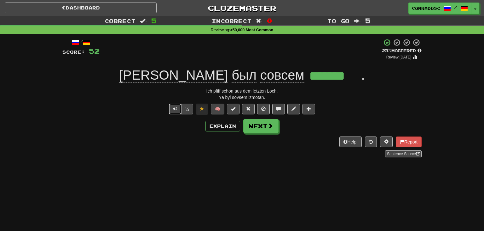
click at [173, 108] on button "Text-to-speech controls" at bounding box center [175, 108] width 13 height 11
click at [220, 128] on button "Explain" at bounding box center [223, 125] width 35 height 11
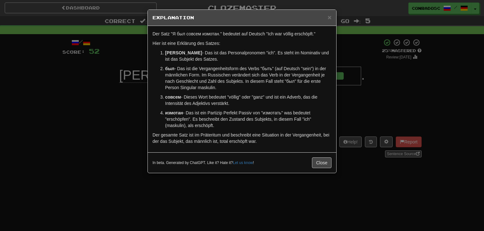
click at [118, 137] on div "× Explanation Der Satz "Я был совсем измотан." bedeutet auf Deutsch "Ich war vö…" at bounding box center [242, 115] width 484 height 231
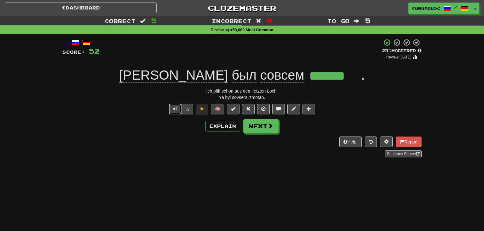
click at [177, 107] on span "Text-to-speech controls" at bounding box center [175, 108] width 4 height 4
click at [259, 123] on button "Next" at bounding box center [261, 126] width 35 height 15
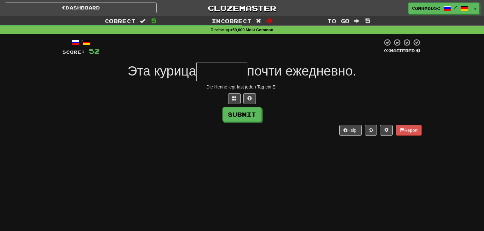
type input "*"
type input "*******"
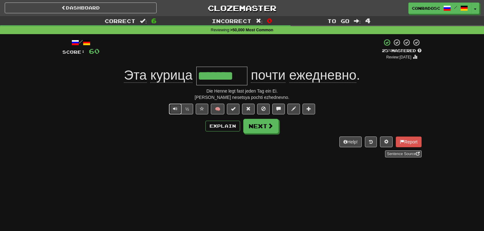
click at [176, 113] on button "Text-to-speech controls" at bounding box center [175, 108] width 13 height 11
click at [176, 112] on button "Text-to-speech controls" at bounding box center [175, 108] width 13 height 11
click at [202, 111] on span at bounding box center [202, 108] width 4 height 4
click at [248, 110] on span at bounding box center [248, 108] width 4 height 4
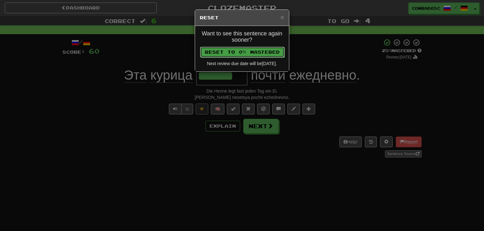
click at [231, 56] on button "Reset to 0% Mastered" at bounding box center [242, 52] width 85 height 11
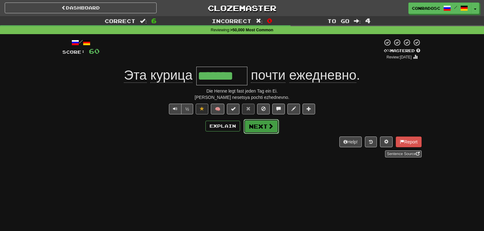
click at [255, 120] on button "Next" at bounding box center [261, 126] width 35 height 15
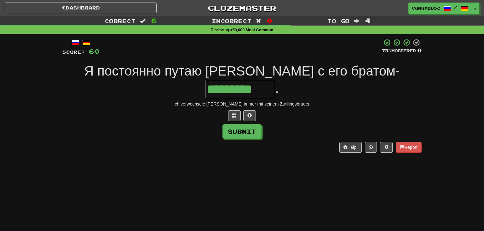
type input "*********"
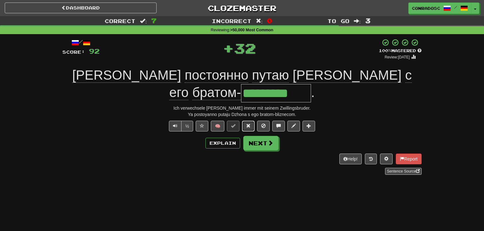
click at [245, 120] on button at bounding box center [248, 125] width 13 height 11
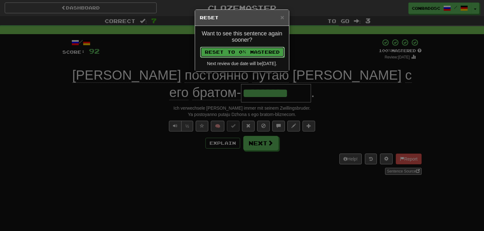
click at [226, 52] on button "Reset to 0% Mastered" at bounding box center [242, 52] width 85 height 11
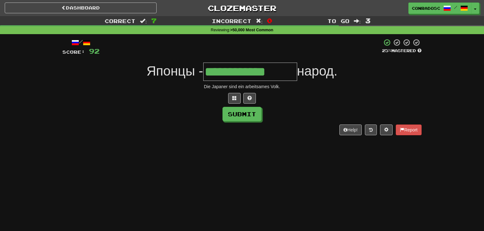
type input "**********"
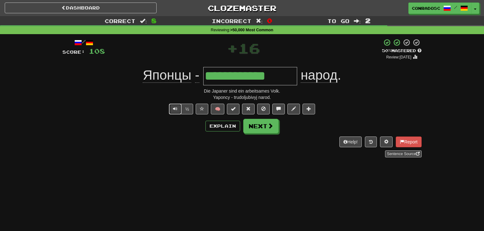
click at [173, 108] on button "Text-to-speech controls" at bounding box center [175, 108] width 13 height 11
click at [250, 110] on span at bounding box center [248, 108] width 4 height 4
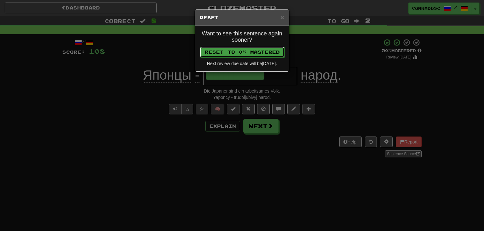
click at [252, 52] on button "Reset to 0% Mastered" at bounding box center [242, 52] width 85 height 11
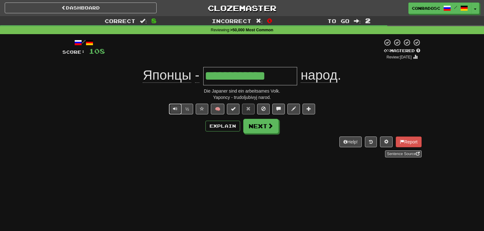
click at [173, 110] on button "Text-to-speech controls" at bounding box center [175, 108] width 13 height 11
click at [259, 129] on button "Next" at bounding box center [261, 126] width 35 height 15
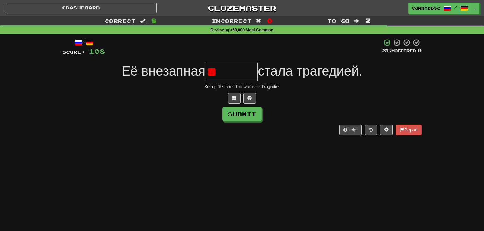
type input "*"
click at [240, 100] on button at bounding box center [234, 98] width 13 height 11
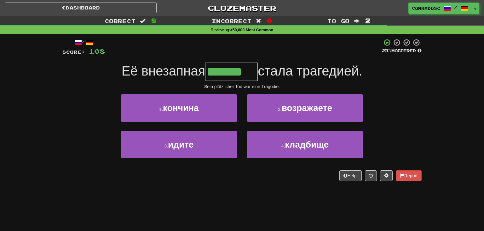
type input "*******"
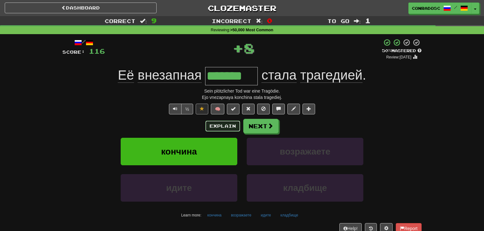
click at [213, 127] on button "Explain" at bounding box center [223, 125] width 35 height 11
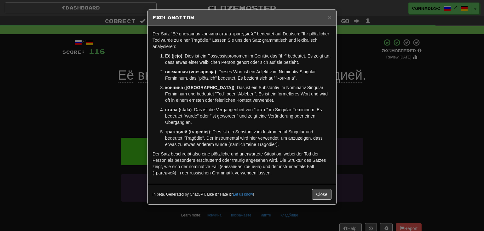
click at [98, 117] on div "× Explanation Der Satz "Её внезапная кончина стала трагедией." bedeutet auf Deu…" at bounding box center [242, 115] width 484 height 231
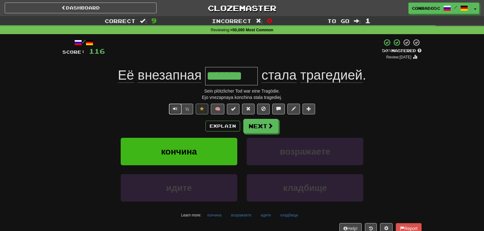
click at [174, 112] on button "Text-to-speech controls" at bounding box center [175, 108] width 13 height 11
click at [250, 109] on span at bounding box center [248, 108] width 4 height 4
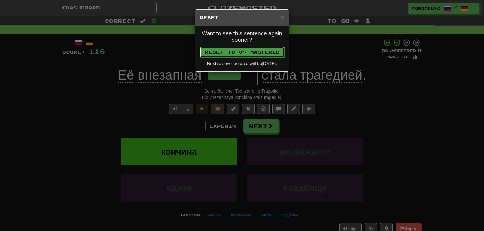
click at [238, 55] on button "Reset to 0% Mastered" at bounding box center [242, 52] width 85 height 11
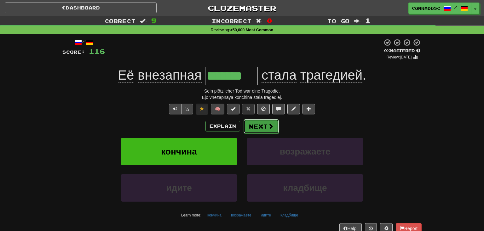
click at [255, 128] on button "Next" at bounding box center [261, 126] width 35 height 15
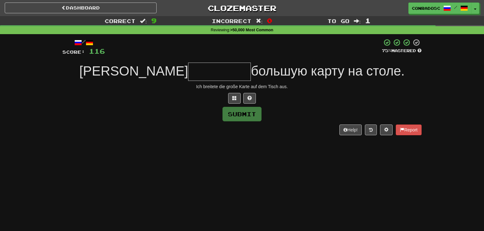
click at [255, 128] on div "Help! Report" at bounding box center [242, 129] width 360 height 11
click at [188, 67] on input "text" at bounding box center [219, 71] width 63 height 18
type input "*"
click at [231, 96] on button at bounding box center [234, 98] width 13 height 11
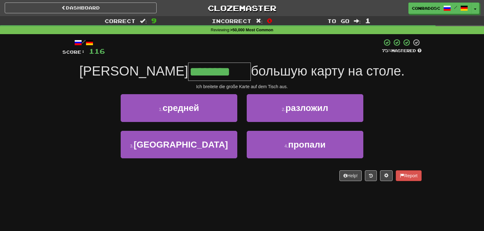
type input "********"
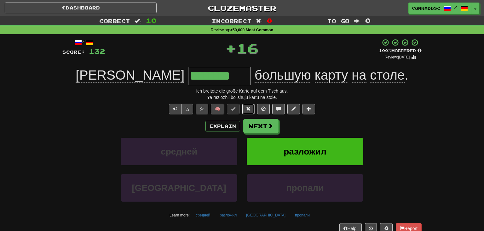
click at [248, 108] on span at bounding box center [248, 108] width 4 height 4
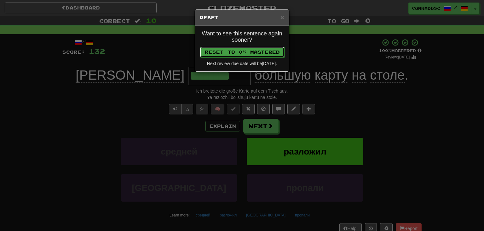
click at [232, 51] on button "Reset to 0% Mastered" at bounding box center [242, 52] width 85 height 11
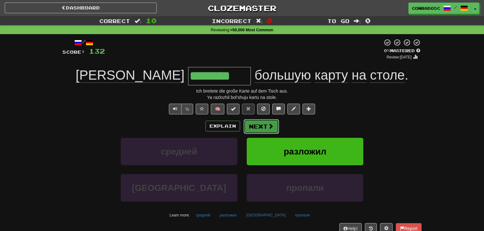
click at [263, 122] on button "Next" at bounding box center [261, 126] width 35 height 15
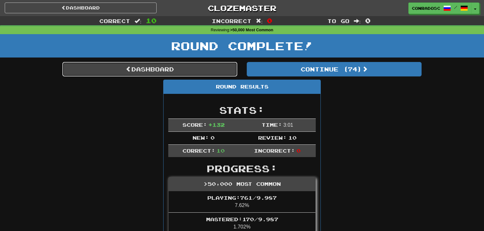
click at [206, 65] on link "Dashboard" at bounding box center [149, 69] width 175 height 15
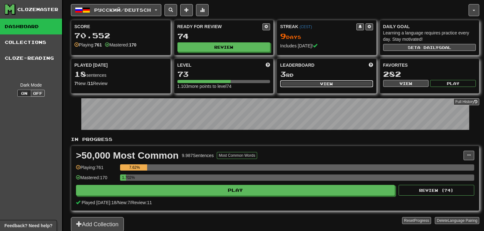
click at [312, 81] on button "View" at bounding box center [326, 83] width 93 height 7
select select "**********"
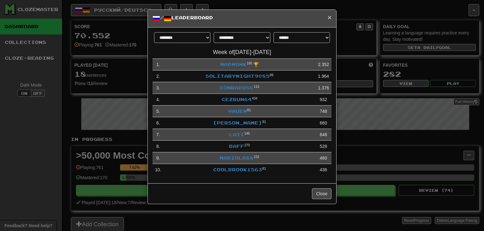
click at [329, 16] on span "×" at bounding box center [330, 17] width 4 height 7
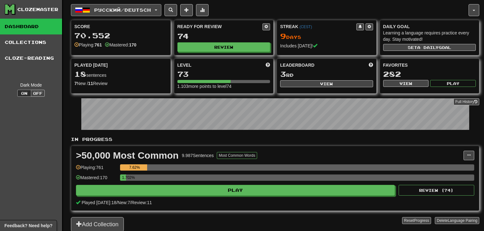
click at [140, 10] on span "Русский / Deutsch" at bounding box center [122, 9] width 57 height 5
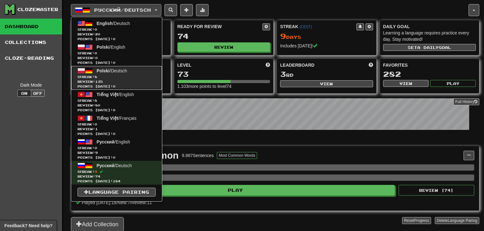
click at [116, 71] on span "Polski / Deutsch" at bounding box center [112, 70] width 31 height 5
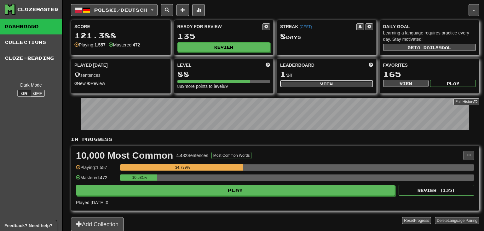
click at [308, 85] on button "View" at bounding box center [326, 83] width 93 height 7
select select "**********"
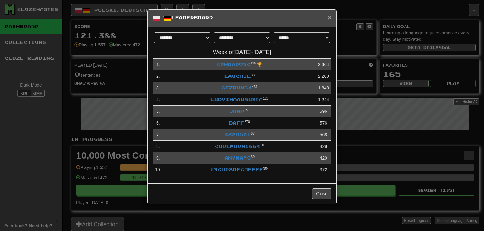
click at [331, 17] on span "×" at bounding box center [330, 17] width 4 height 7
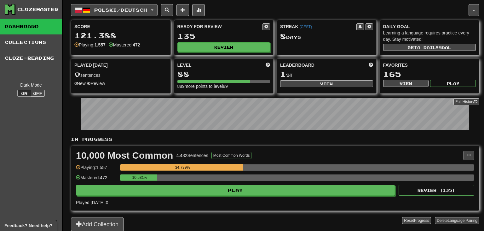
click at [147, 11] on span "Polski / Deutsch" at bounding box center [120, 9] width 53 height 5
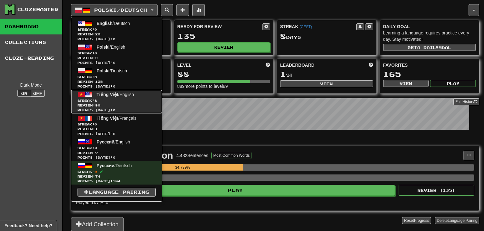
click at [110, 96] on span "Tiếng Việt" at bounding box center [108, 94] width 22 height 5
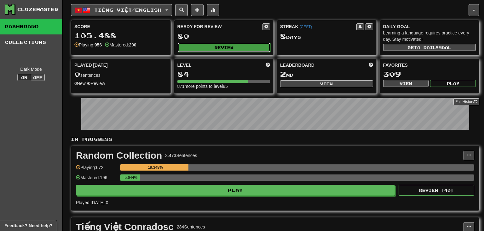
click at [222, 44] on button "Review" at bounding box center [224, 47] width 93 height 9
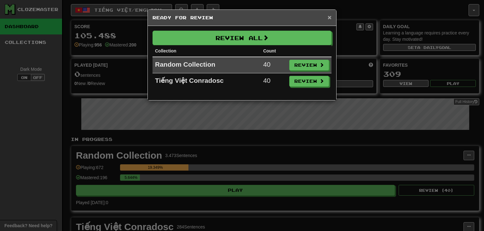
click at [330, 17] on span "×" at bounding box center [330, 17] width 4 height 7
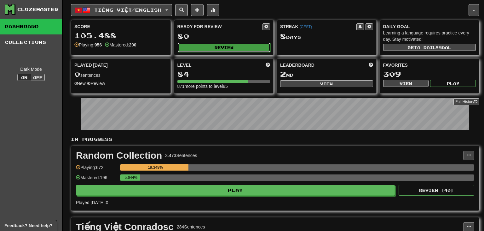
click at [240, 46] on button "Review" at bounding box center [224, 47] width 93 height 9
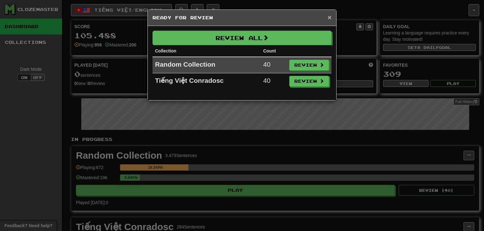
click at [329, 17] on span "×" at bounding box center [330, 17] width 4 height 7
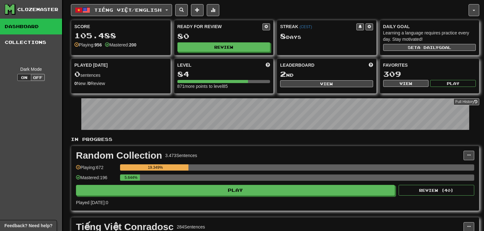
click at [317, 87] on div "Leaderboard 2 nd View" at bounding box center [326, 75] width 99 height 32
click at [316, 83] on button "View" at bounding box center [326, 83] width 93 height 7
select select "**********"
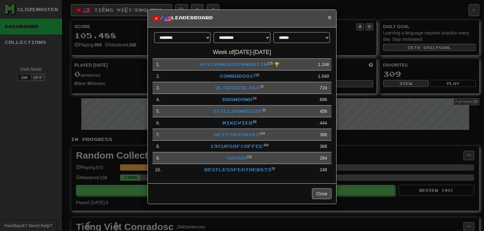
click at [330, 19] on span "×" at bounding box center [330, 17] width 4 height 7
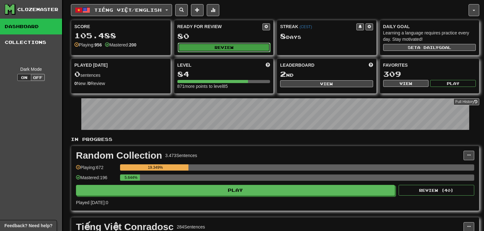
click at [231, 43] on button "Review" at bounding box center [224, 47] width 93 height 9
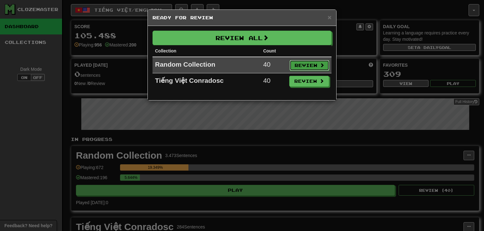
click at [303, 60] on button "Review" at bounding box center [310, 65] width 40 height 11
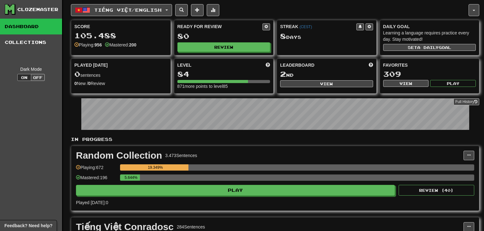
select select "**"
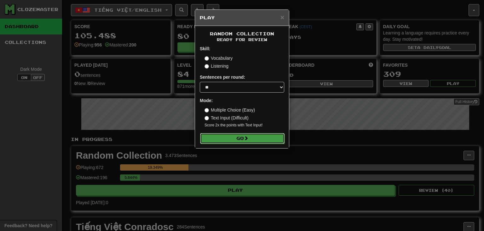
click at [256, 138] on button "Go" at bounding box center [242, 138] width 85 height 11
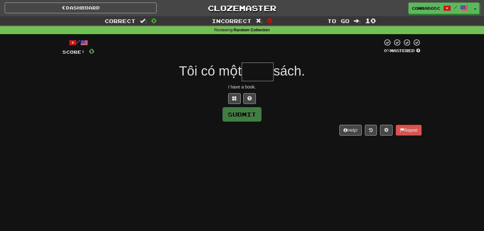
type input "*"
type input "****"
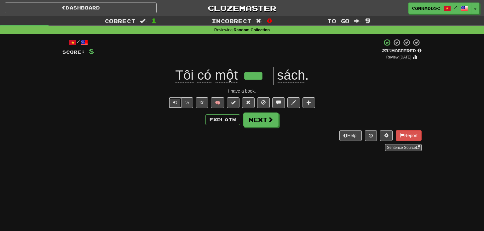
click at [178, 106] on button "Text-to-speech controls" at bounding box center [175, 102] width 13 height 11
click at [176, 93] on div "I have a book." at bounding box center [242, 91] width 360 height 6
click at [173, 107] on button "Text-to-speech controls" at bounding box center [175, 102] width 13 height 11
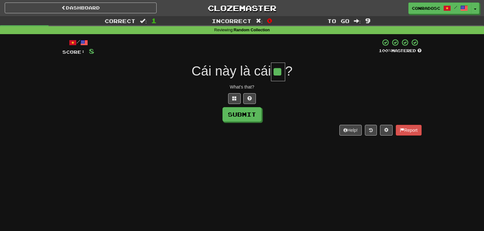
type input "**"
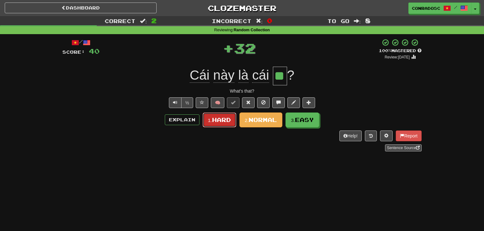
click at [218, 120] on span "Hard" at bounding box center [221, 119] width 19 height 7
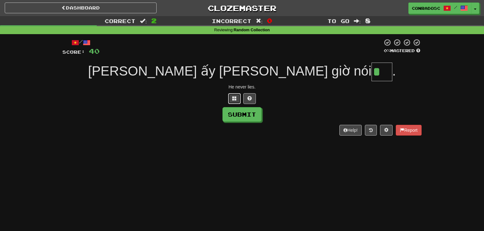
click at [235, 96] on span at bounding box center [234, 98] width 4 height 4
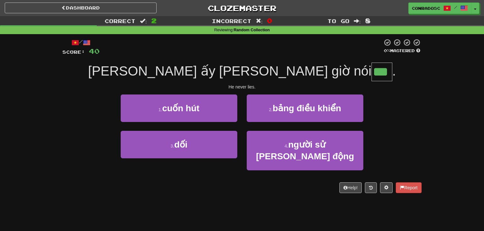
type input "***"
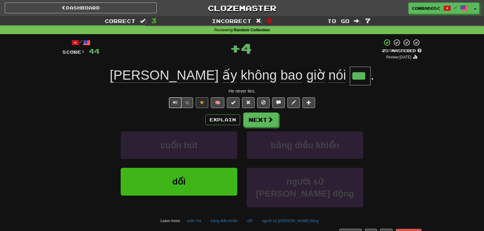
click at [177, 102] on span "Text-to-speech controls" at bounding box center [175, 102] width 4 height 4
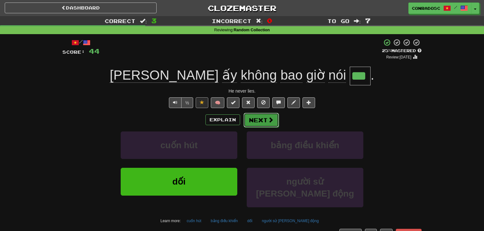
click at [249, 119] on button "Next" at bounding box center [261, 120] width 35 height 15
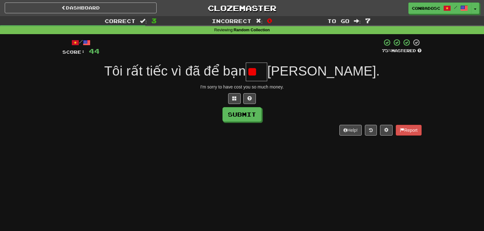
type input "*"
click at [235, 101] on button at bounding box center [234, 98] width 13 height 11
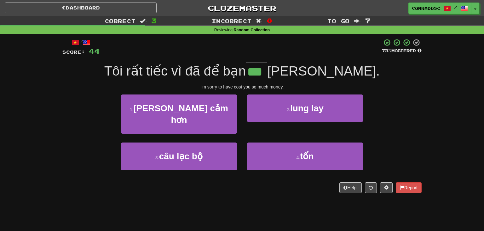
type input "***"
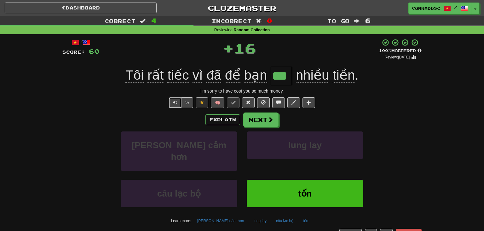
click at [175, 105] on button "Text-to-speech controls" at bounding box center [175, 102] width 13 height 11
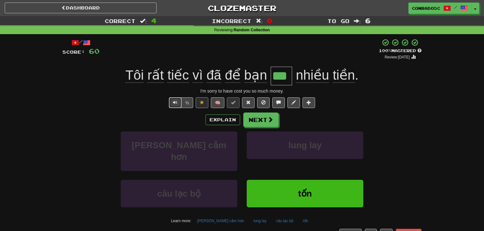
click at [175, 105] on button "Text-to-speech controls" at bounding box center [175, 102] width 13 height 11
click at [250, 104] on span at bounding box center [248, 102] width 4 height 4
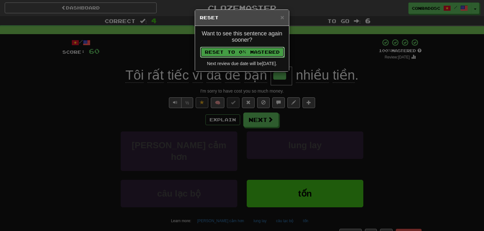
click at [245, 50] on button "Reset to 0% Mastered" at bounding box center [242, 52] width 85 height 11
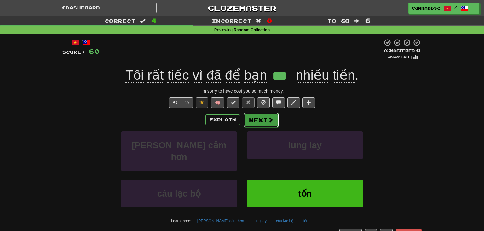
click at [256, 119] on button "Next" at bounding box center [261, 120] width 35 height 15
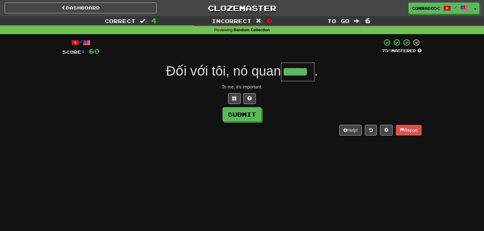
type input "*****"
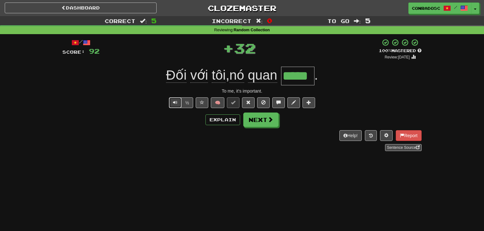
click at [173, 104] on button "Text-to-speech controls" at bounding box center [175, 102] width 13 height 11
click at [176, 103] on span "Text-to-speech controls" at bounding box center [175, 102] width 4 height 4
click at [251, 106] on button at bounding box center [248, 102] width 13 height 11
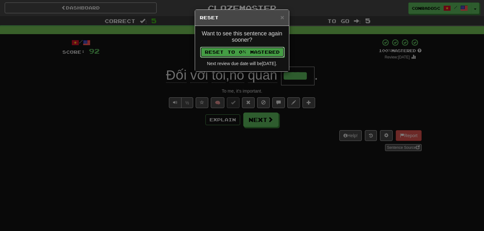
click at [235, 47] on button "Reset to 0% Mastered" at bounding box center [242, 52] width 85 height 11
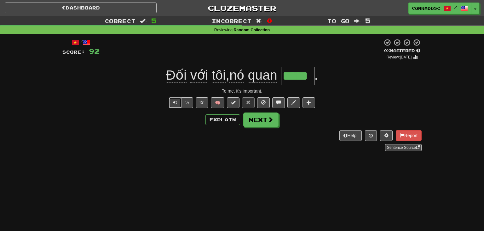
click at [180, 100] on button "Text-to-speech controls" at bounding box center [175, 102] width 13 height 11
click at [178, 102] on button "Text-to-speech controls" at bounding box center [175, 102] width 13 height 11
click at [265, 123] on button "Next" at bounding box center [261, 120] width 35 height 15
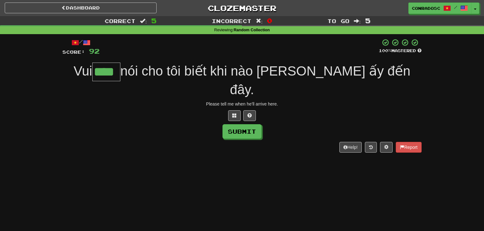
type input "****"
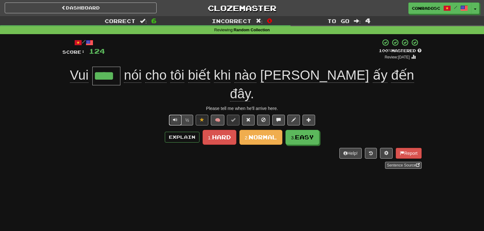
click at [174, 117] on span "Text-to-speech controls" at bounding box center [175, 119] width 4 height 4
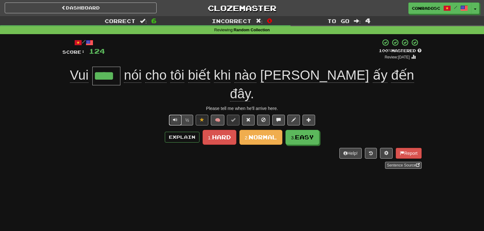
click at [174, 117] on span "Text-to-speech controls" at bounding box center [175, 119] width 4 height 4
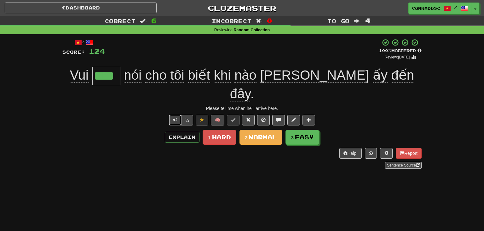
click at [174, 117] on span "Text-to-speech controls" at bounding box center [175, 119] width 4 height 4
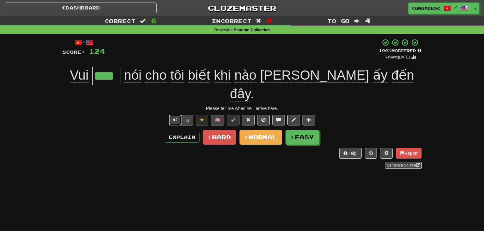
click at [174, 117] on span "Text-to-speech controls" at bounding box center [175, 119] width 4 height 4
click at [249, 117] on span at bounding box center [248, 119] width 4 height 4
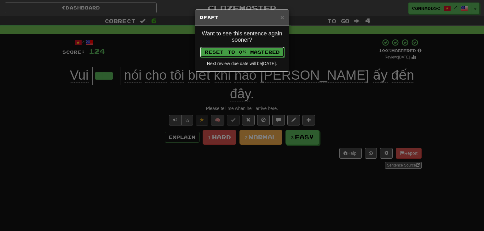
click at [245, 54] on button "Reset to 0% Mastered" at bounding box center [242, 52] width 85 height 11
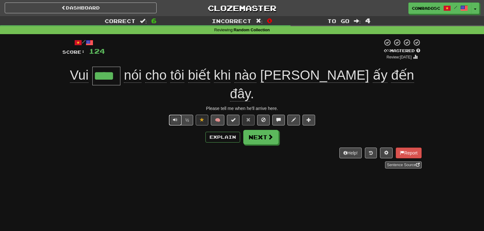
click at [175, 117] on span "Text-to-speech controls" at bounding box center [175, 119] width 4 height 4
click at [256, 130] on button "Next" at bounding box center [261, 137] width 35 height 15
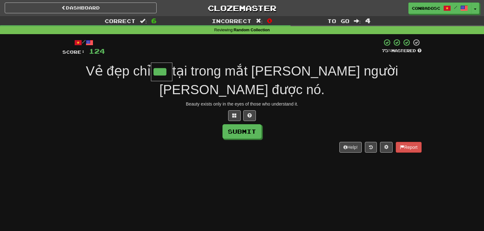
type input "***"
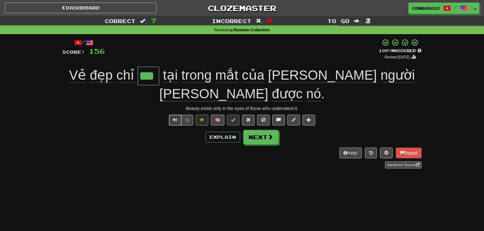
click at [177, 117] on span "Text-to-speech controls" at bounding box center [175, 119] width 4 height 4
click at [173, 114] on button "Text-to-speech controls" at bounding box center [175, 119] width 13 height 11
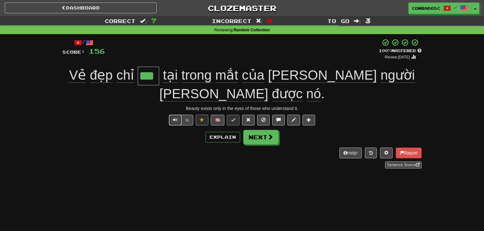
click at [173, 114] on button "Text-to-speech controls" at bounding box center [175, 119] width 13 height 11
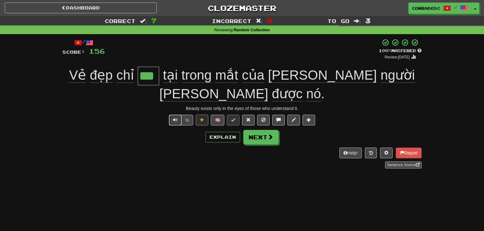
click at [173, 114] on button "Text-to-speech controls" at bounding box center [175, 119] width 13 height 11
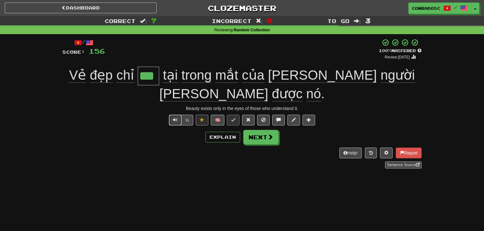
click at [173, 114] on button "Text-to-speech controls" at bounding box center [175, 119] width 13 height 11
click at [226, 132] on button "Explain" at bounding box center [223, 137] width 35 height 11
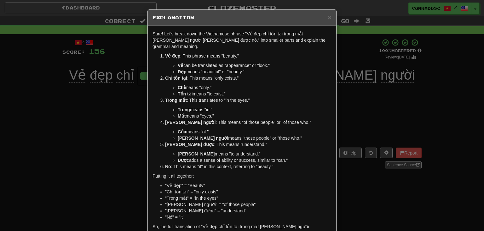
click at [86, 124] on div "× Explanation Sure! Let's break down the Vietnamese phrase "Vẻ đẹp chỉ tồn tại …" at bounding box center [242, 115] width 484 height 231
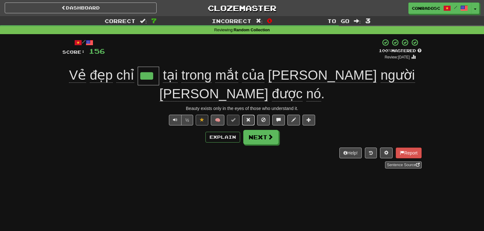
click at [247, 117] on span at bounding box center [248, 119] width 4 height 4
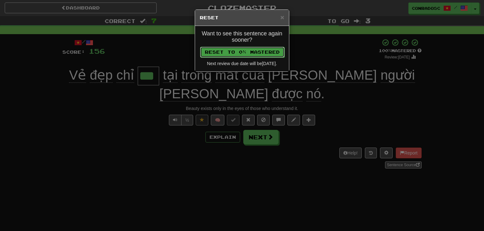
click at [228, 50] on button "Reset to 0% Mastered" at bounding box center [242, 52] width 85 height 11
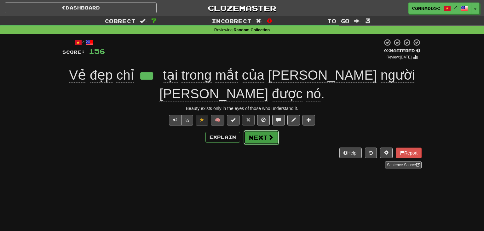
click at [256, 130] on button "Next" at bounding box center [261, 137] width 35 height 15
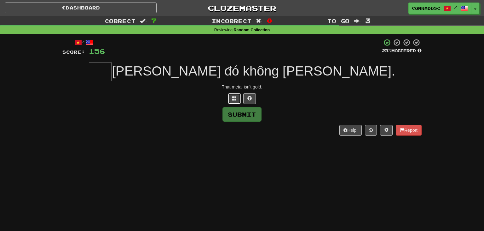
click at [235, 101] on button at bounding box center [234, 98] width 13 height 11
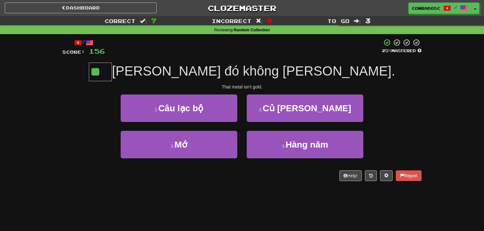
type input "**"
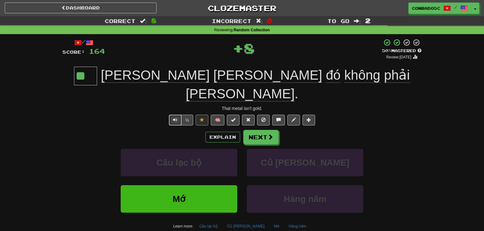
click at [172, 114] on button "Text-to-speech controls" at bounding box center [175, 119] width 13 height 11
click at [247, 117] on span at bounding box center [248, 119] width 4 height 4
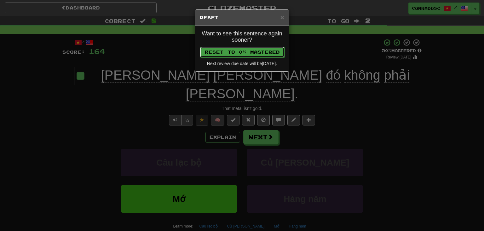
click at [239, 54] on button "Reset to 0% Mastered" at bounding box center [242, 52] width 85 height 11
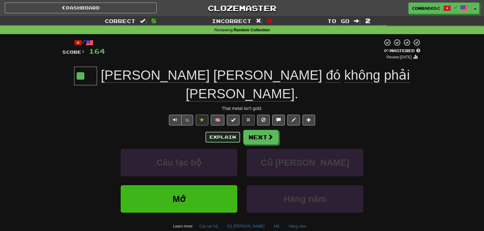
click at [228, 132] on button "Explain" at bounding box center [223, 137] width 35 height 11
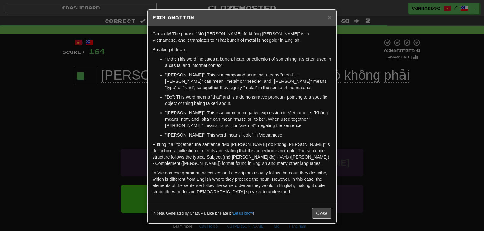
click at [131, 119] on div "× Explanation Certainly! The phrase "Mớ kim loại đó không phải vàng" is in Viet…" at bounding box center [242, 115] width 484 height 231
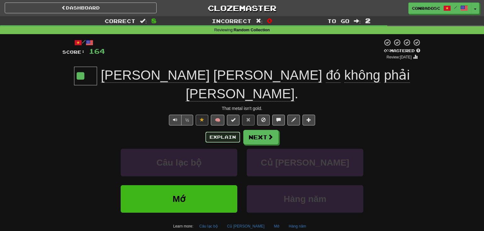
click at [223, 132] on button "Explain" at bounding box center [223, 137] width 35 height 11
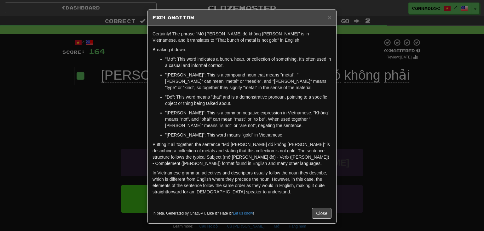
click at [101, 99] on div "× Explanation Certainly! The phrase "Mớ kim loại đó không phải vàng" is in Viet…" at bounding box center [242, 115] width 484 height 231
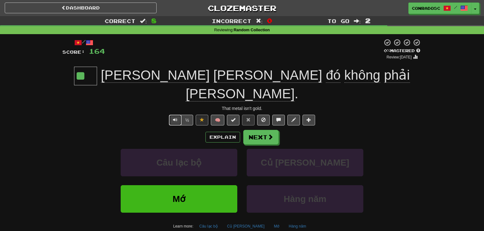
click at [171, 114] on button "Text-to-speech controls" at bounding box center [175, 119] width 13 height 11
click at [178, 114] on button "Text-to-speech controls" at bounding box center [175, 119] width 13 height 11
click at [260, 130] on button "Next" at bounding box center [261, 137] width 35 height 15
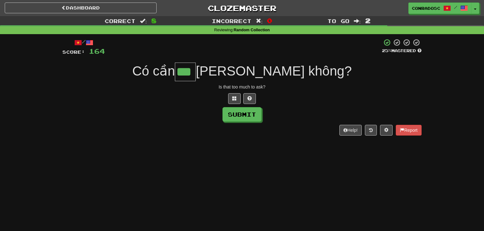
type input "***"
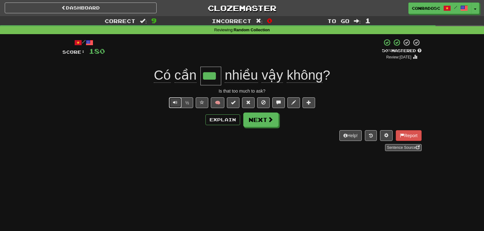
click at [176, 100] on span "Text-to-speech controls" at bounding box center [175, 102] width 4 height 4
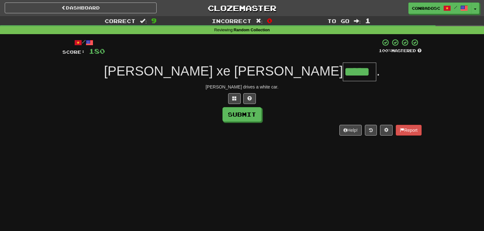
type input "*****"
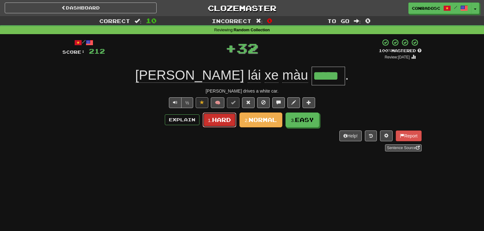
click at [214, 118] on span "Hard" at bounding box center [221, 119] width 19 height 7
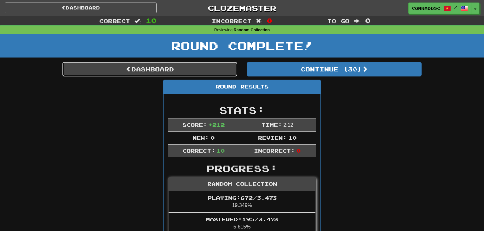
click at [193, 67] on link "Dashboard" at bounding box center [149, 69] width 175 height 15
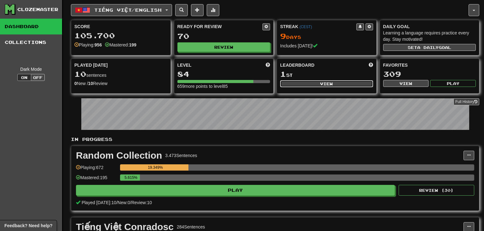
click at [297, 84] on button "View" at bounding box center [326, 83] width 93 height 7
select select "**********"
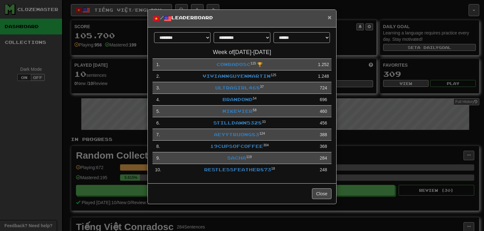
click at [329, 15] on span "×" at bounding box center [330, 17] width 4 height 7
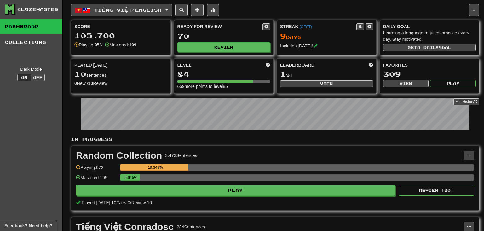
click at [121, 9] on span "Tiếng Việt / English" at bounding box center [127, 9] width 67 height 5
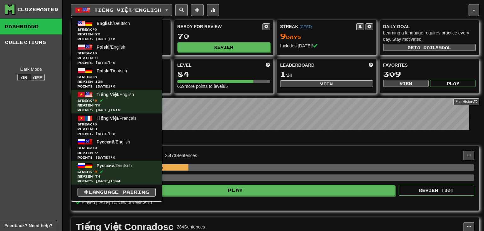
click at [32, 116] on div "Clozemaster Dashboard Collections Dark Mode On Off" at bounding box center [31, 159] width 63 height 318
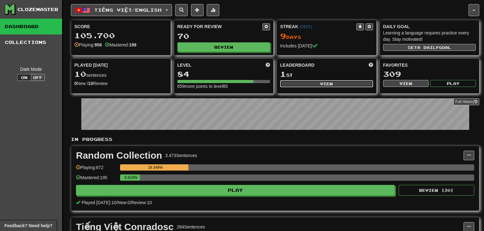
click at [319, 82] on button "View" at bounding box center [326, 83] width 93 height 7
select select "**********"
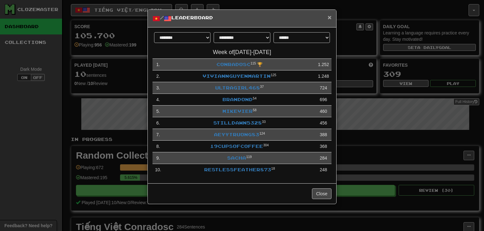
click at [330, 18] on span "×" at bounding box center [330, 17] width 4 height 7
